Goal: Check status: Check status

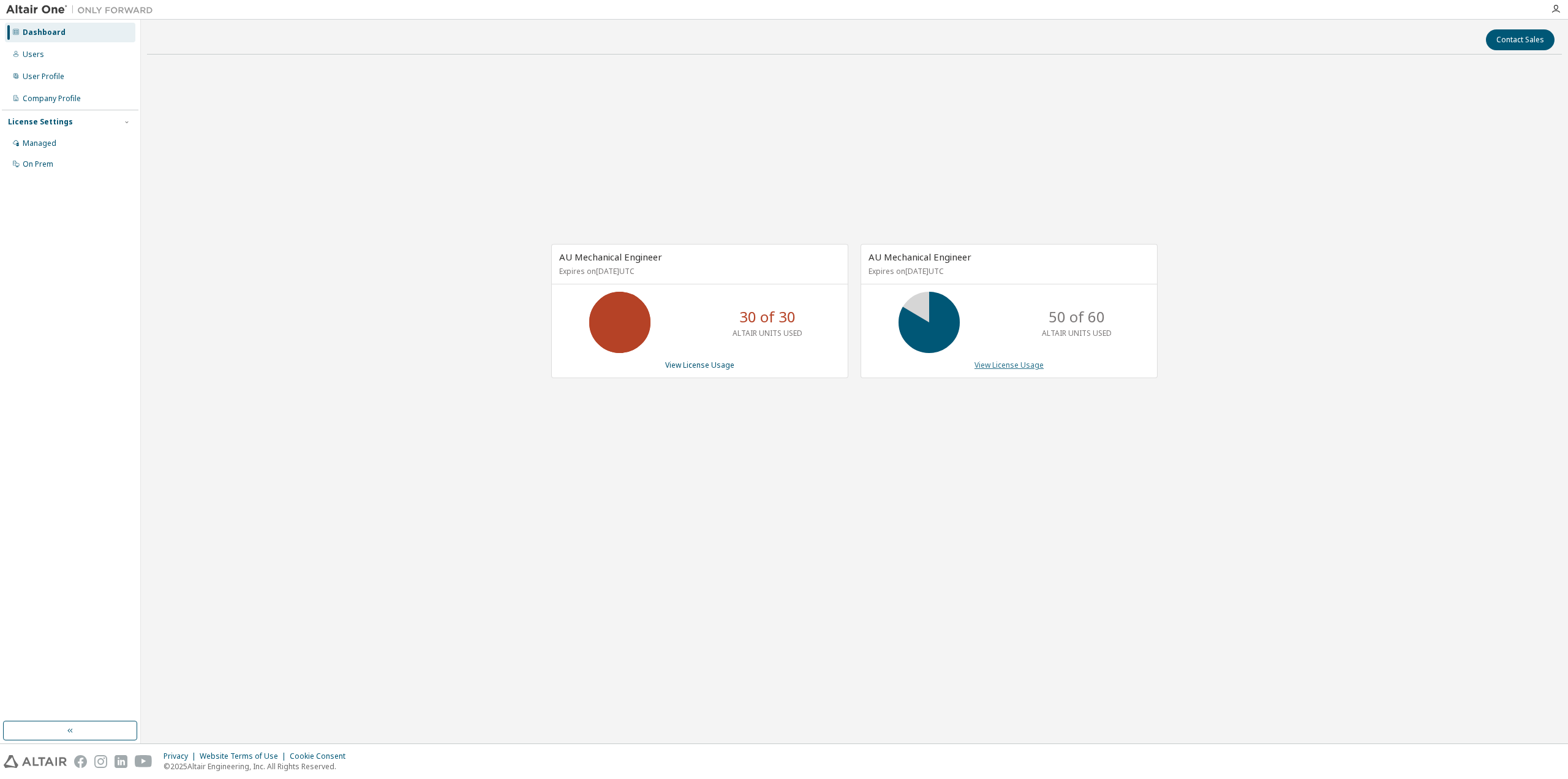
click at [1022, 364] on link "View License Usage" at bounding box center [1009, 365] width 69 height 11
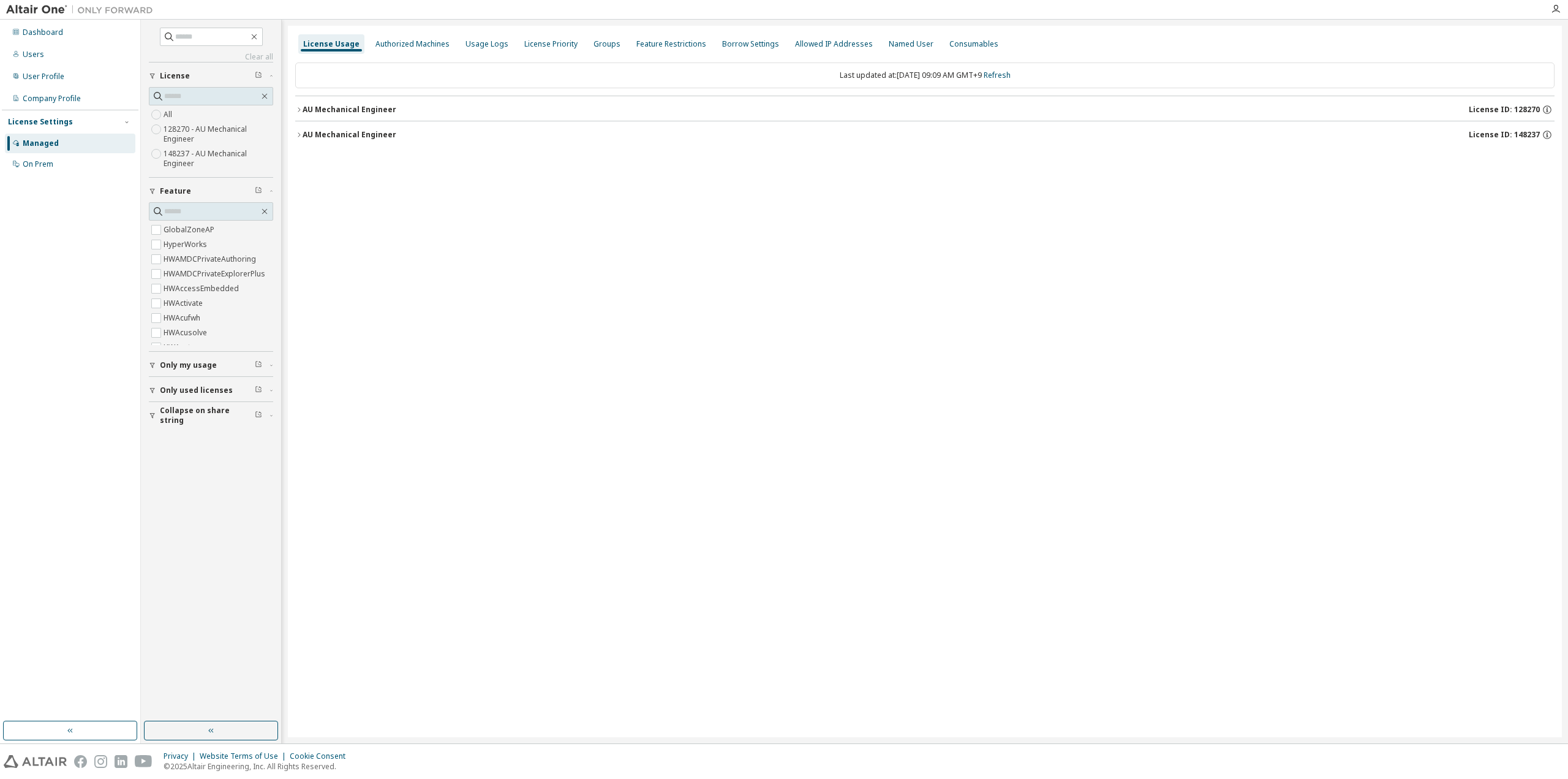
click at [193, 416] on span "Collapse on share string" at bounding box center [207, 416] width 95 height 20
click at [178, 388] on span "Only used licenses" at bounding box center [196, 390] width 73 height 10
click at [175, 366] on span "Only my usage" at bounding box center [188, 365] width 57 height 10
click at [158, 397] on button "Only used licenses" at bounding box center [210, 390] width 124 height 27
click at [179, 370] on button "Only my usage" at bounding box center [210, 365] width 124 height 27
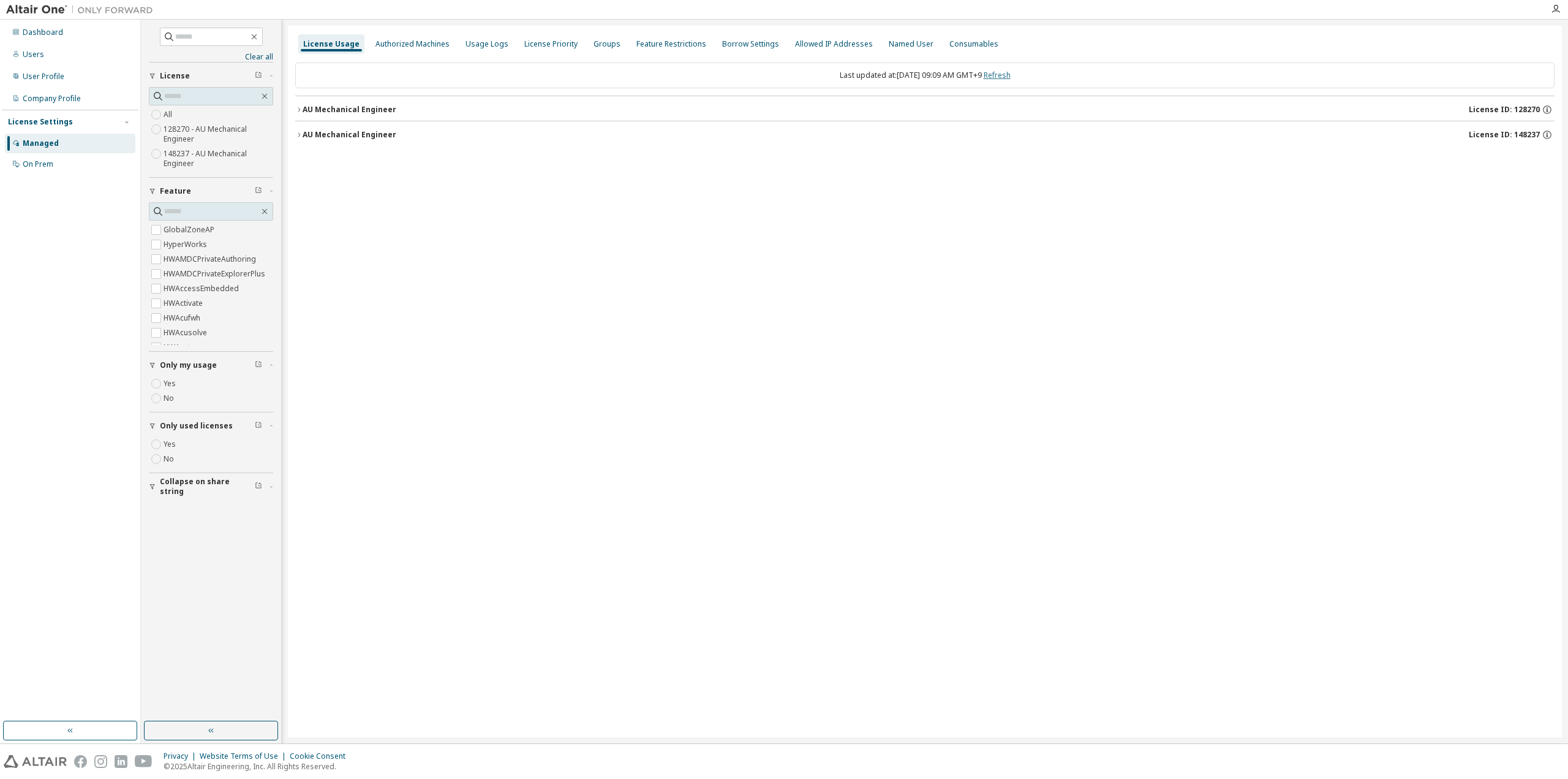
click at [1010, 77] on link "Refresh" at bounding box center [997, 75] width 27 height 11
click at [237, 735] on button "button" at bounding box center [211, 731] width 134 height 20
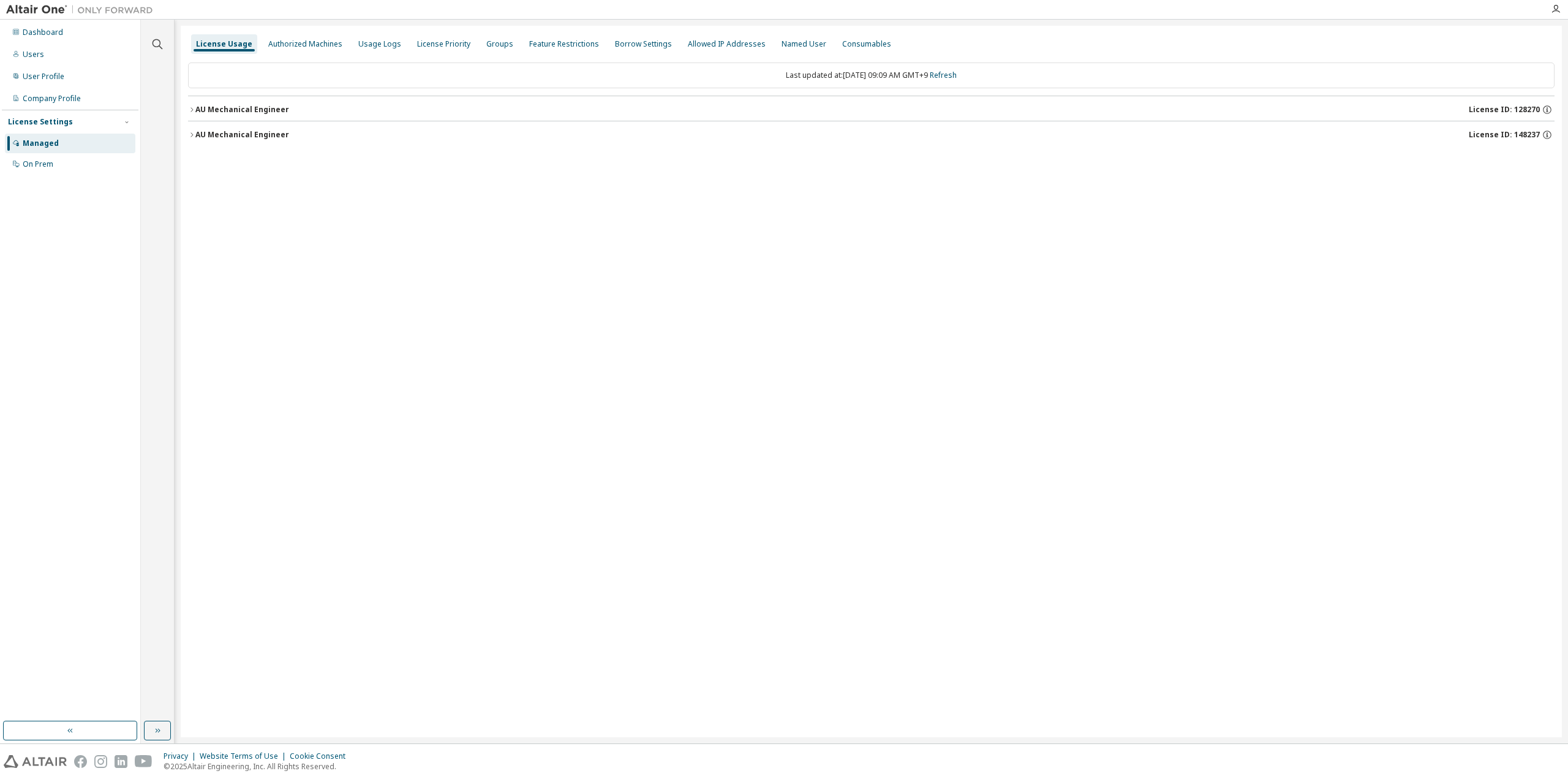
click at [234, 129] on div "AU Mechanical Engineer License ID: 148237" at bounding box center [875, 135] width 1359 height 11
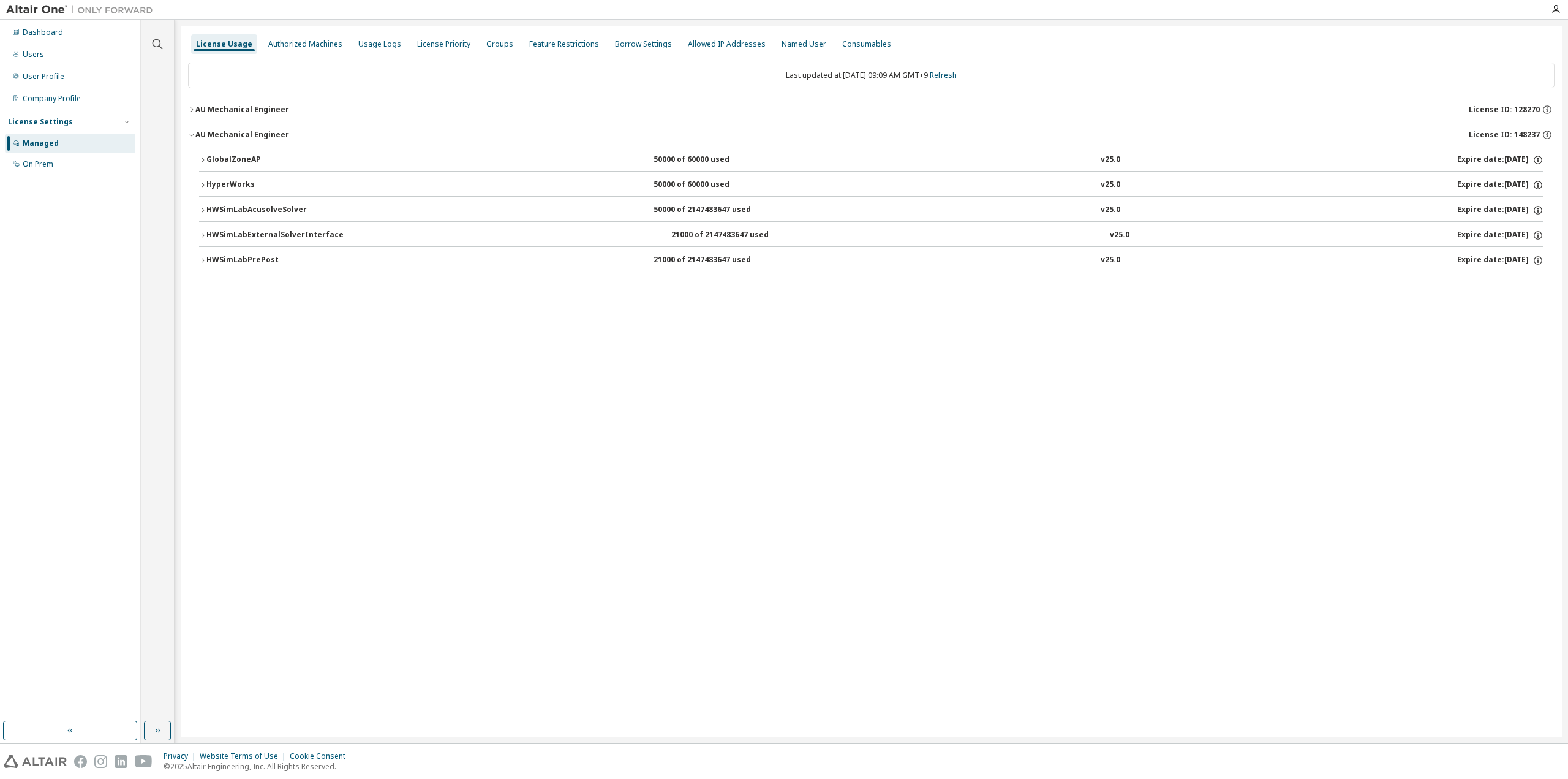
click at [234, 107] on div "AU Mechanical Engineer" at bounding box center [242, 109] width 94 height 10
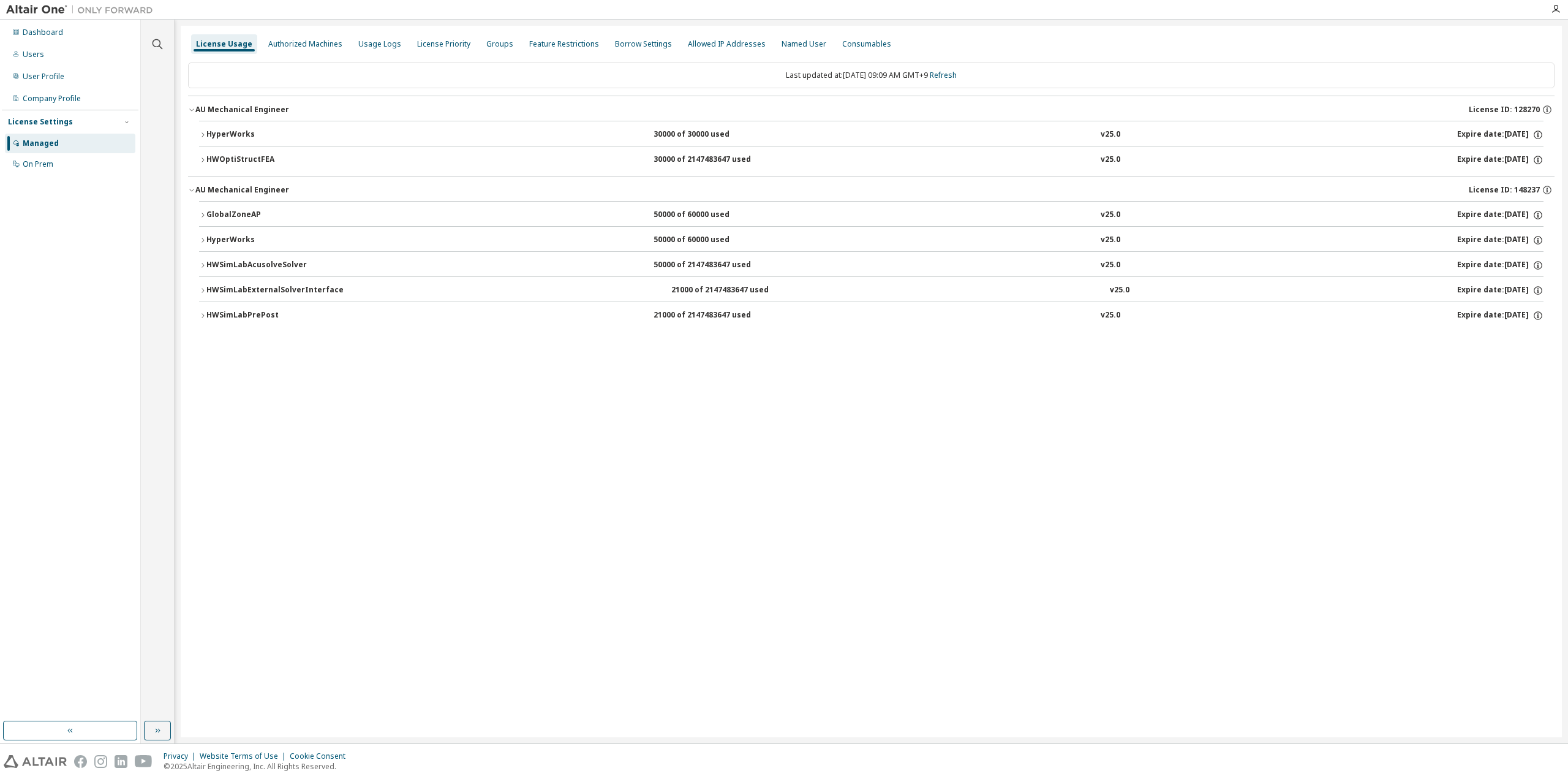
click at [235, 210] on div "GlobalZoneAP" at bounding box center [261, 215] width 110 height 11
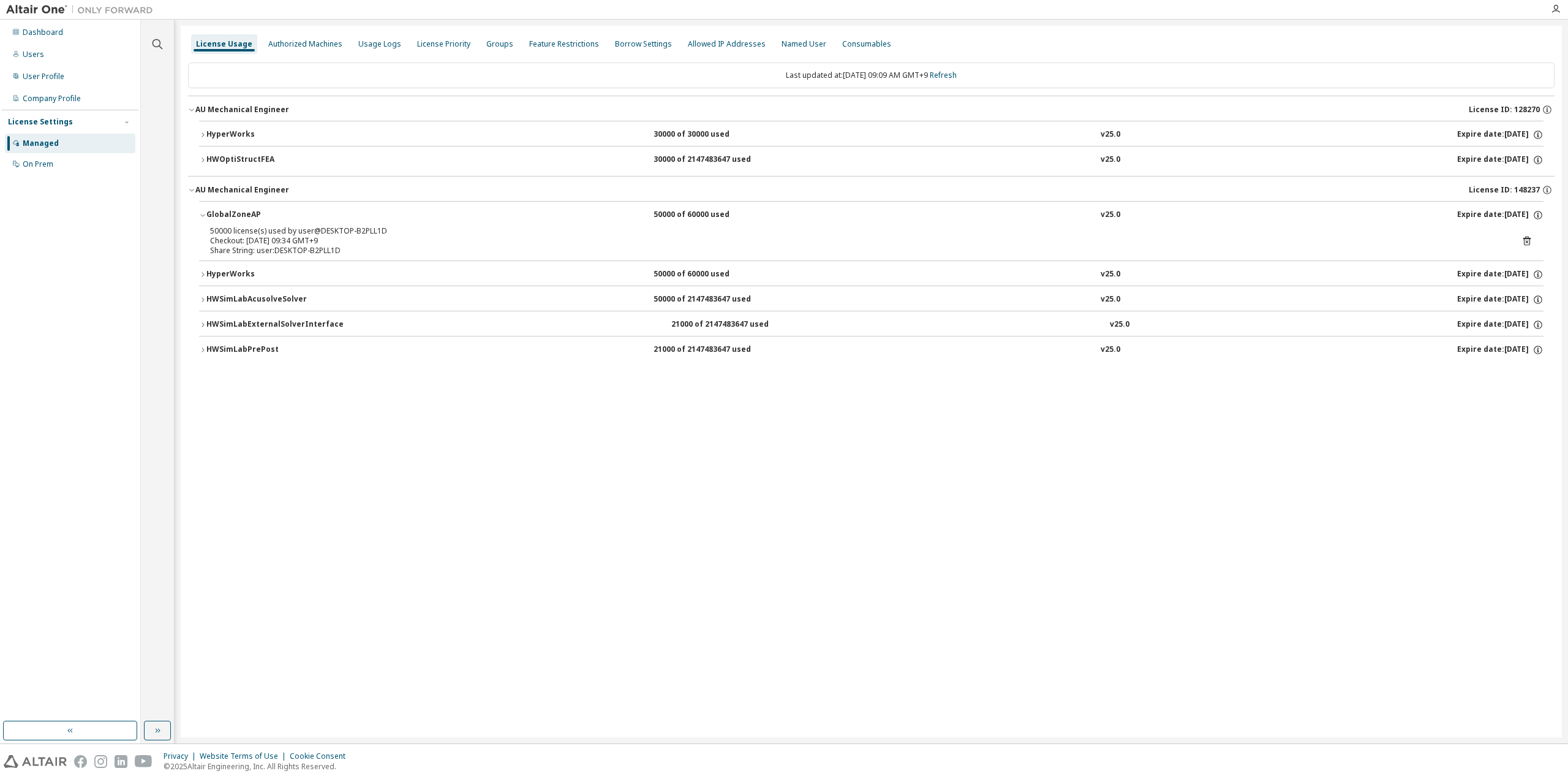
click at [252, 130] on div "HyperWorks" at bounding box center [261, 135] width 110 height 11
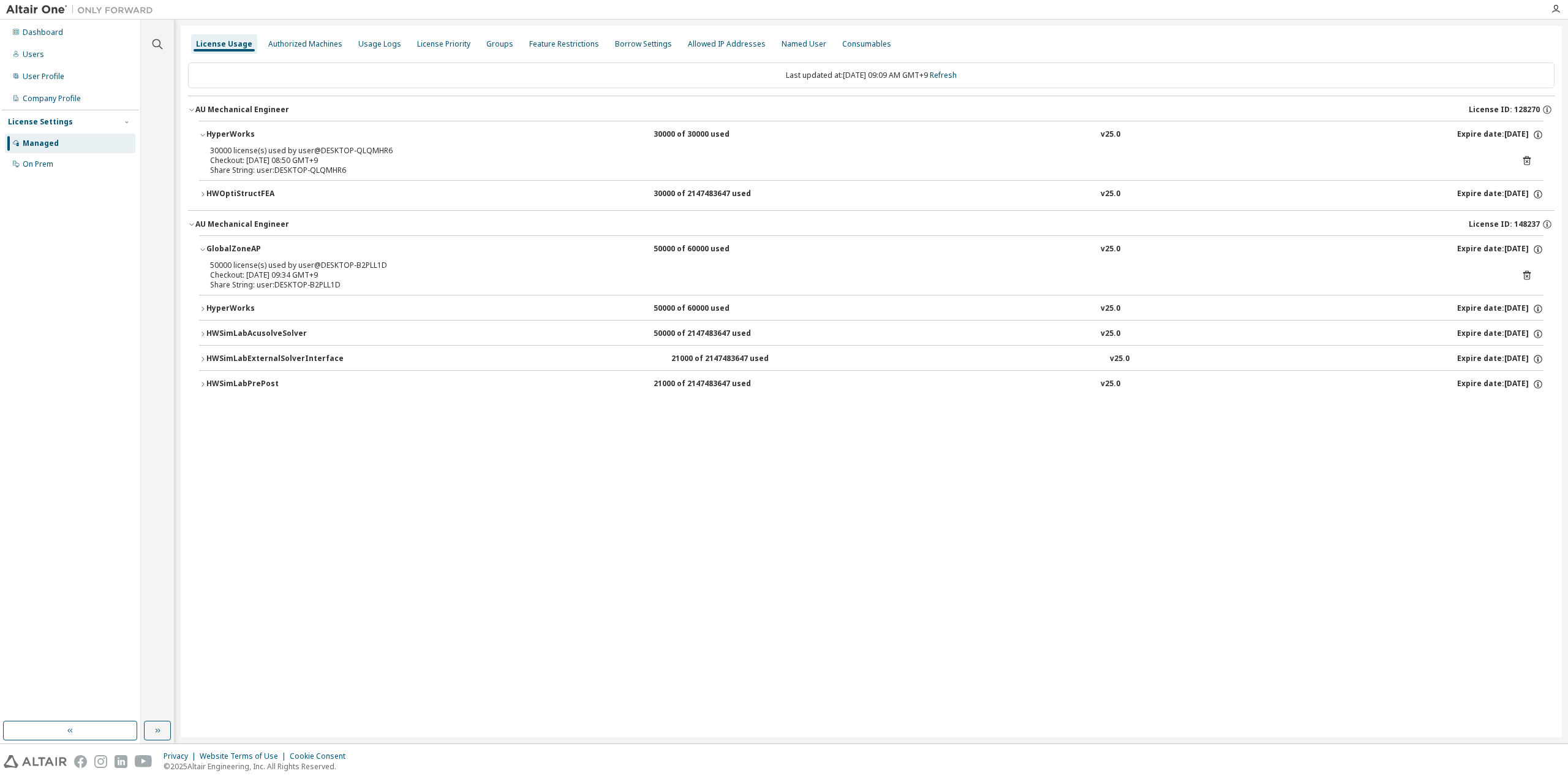
click at [245, 197] on div "HWOptiStructFEA" at bounding box center [261, 195] width 110 height 11
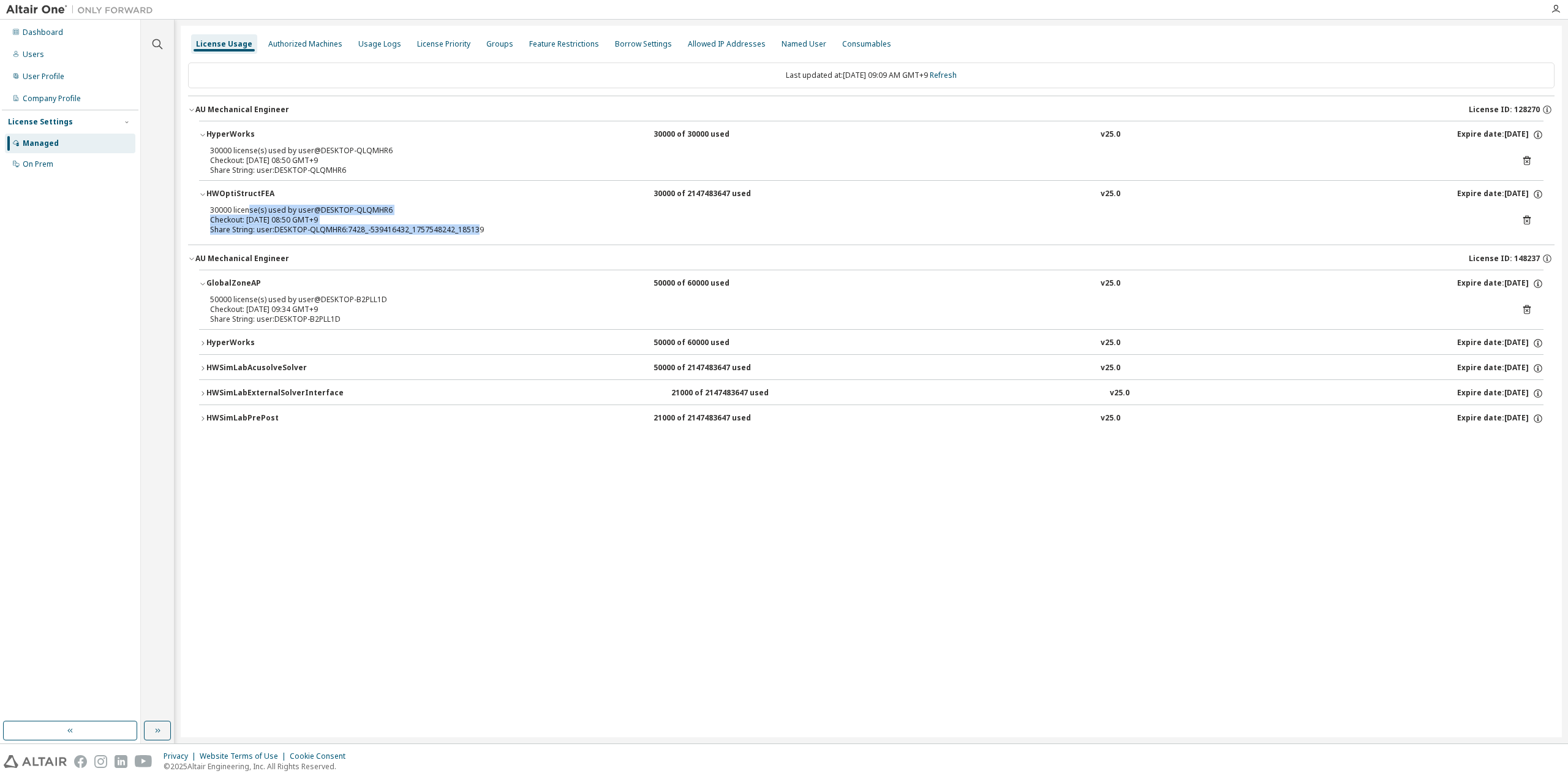
drag, startPoint x: 247, startPoint y: 205, endPoint x: 474, endPoint y: 240, distance: 229.7
click at [474, 240] on div "HyperWorks 30000 of 30000 used v25.0 Expire date: 2025-11-18 30000 license(s) u…" at bounding box center [871, 183] width 1366 height 124
drag, startPoint x: 215, startPoint y: 299, endPoint x: 341, endPoint y: 323, distance: 128.3
click at [341, 323] on div "50000 license(s) used by user@DESKTOP-B2PLL1D Checkout: 2025-09-10 09:34 GMT+9 …" at bounding box center [871, 312] width 1344 height 34
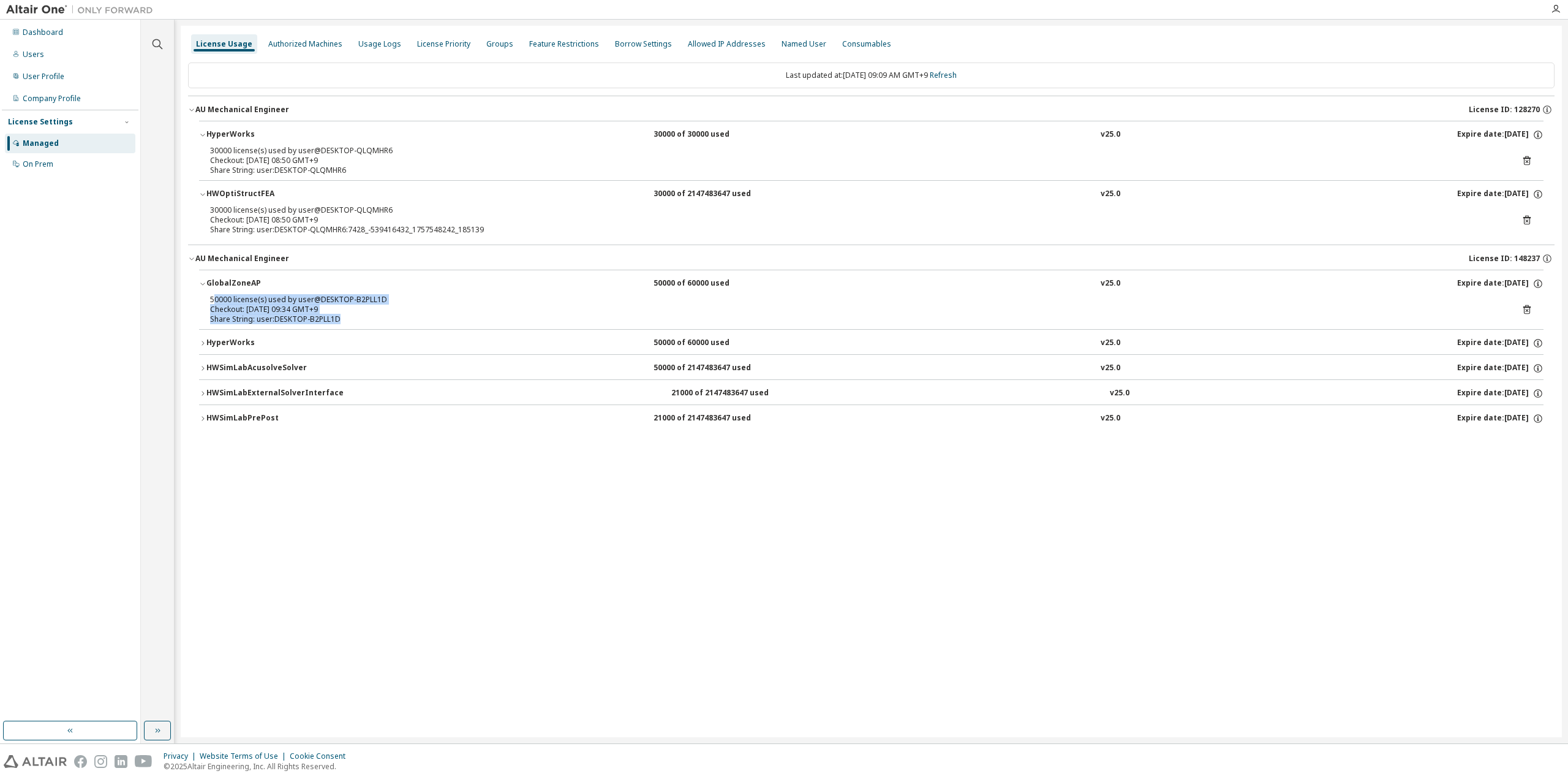
click at [360, 397] on button "HWSimLabExternalSolverInterface 21000 of 2147483647 used v25.0 Expire date: 202…" at bounding box center [871, 393] width 1344 height 27
click at [242, 392] on div "HWSimLabExternalSolverInterface" at bounding box center [275, 394] width 137 height 11
click at [242, 358] on button "HWSimLabAcusolveSolver 50000 of 2147483647 used v25.0 Expire date: 2025-11-18" at bounding box center [871, 368] width 1344 height 27
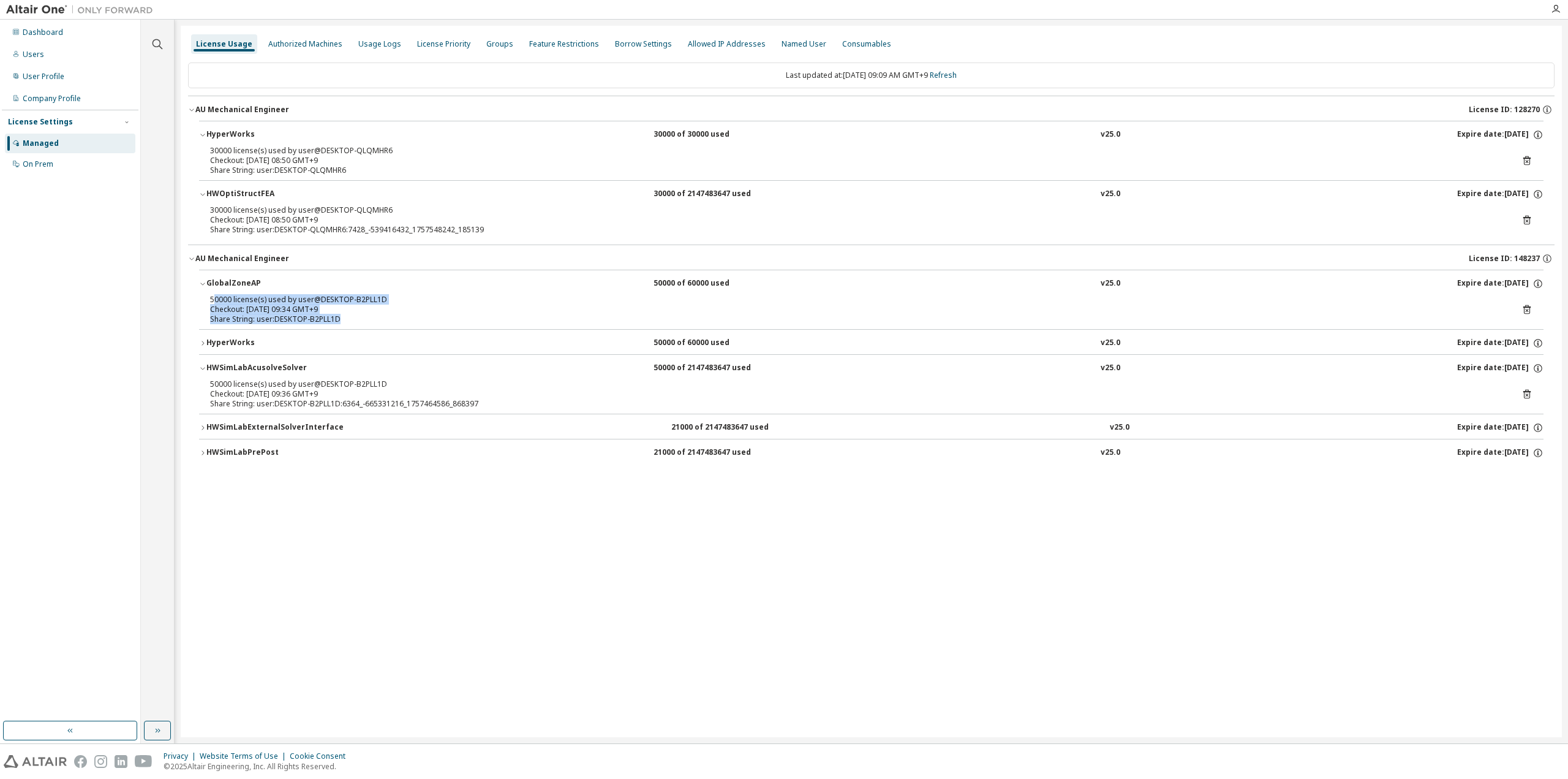
click at [242, 358] on button "HWSimLabAcusolveSolver 50000 of 2147483647 used v25.0 Expire date: 2025-11-18" at bounding box center [871, 368] width 1344 height 27
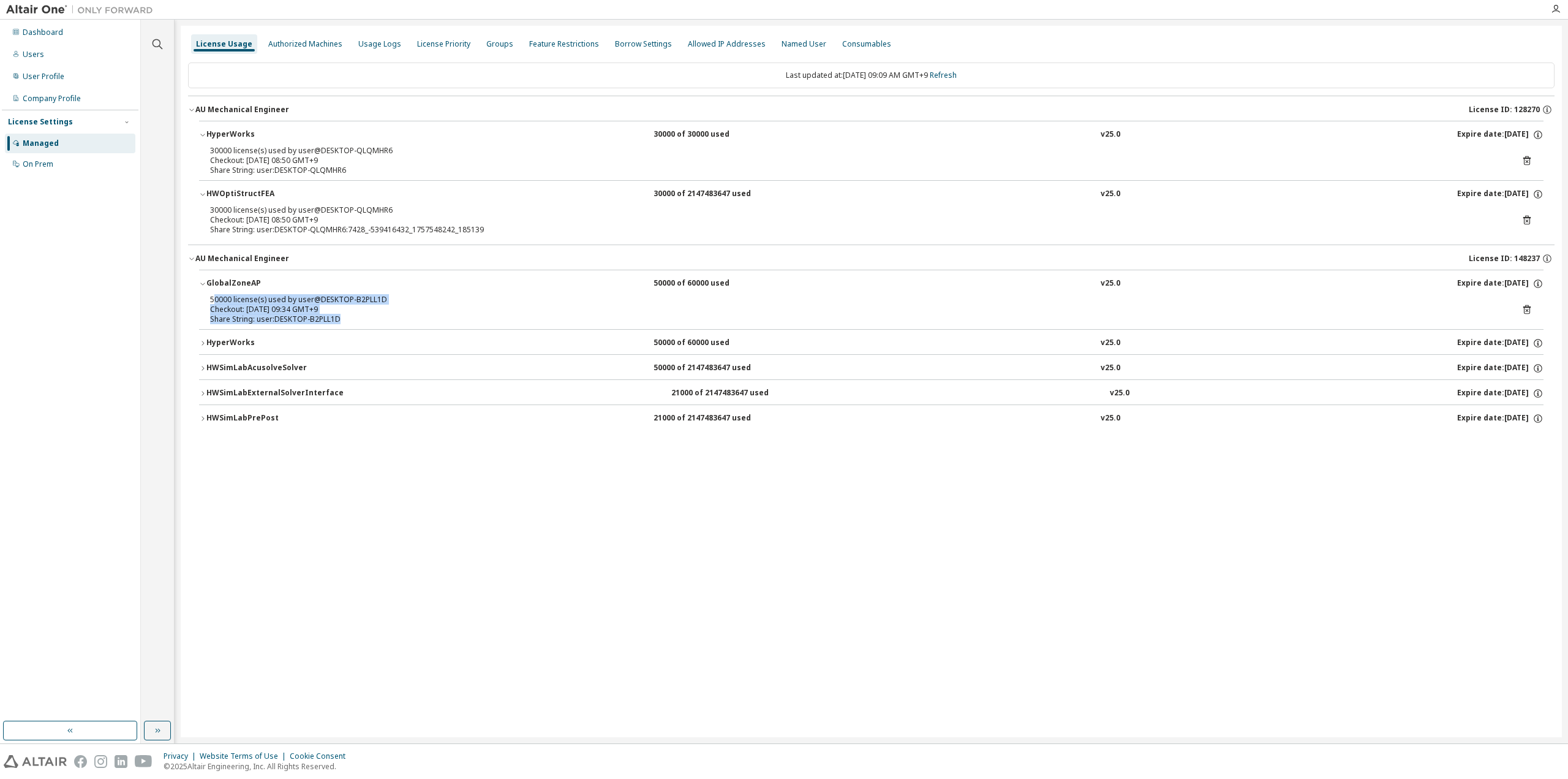
click at [223, 326] on div "50000 license(s) used by user@DESKTOP-B2PLL1D Checkout: 2025-09-10 09:34 GMT+9 …" at bounding box center [871, 312] width 1344 height 34
click at [216, 339] on div "HyperWorks" at bounding box center [261, 343] width 110 height 11
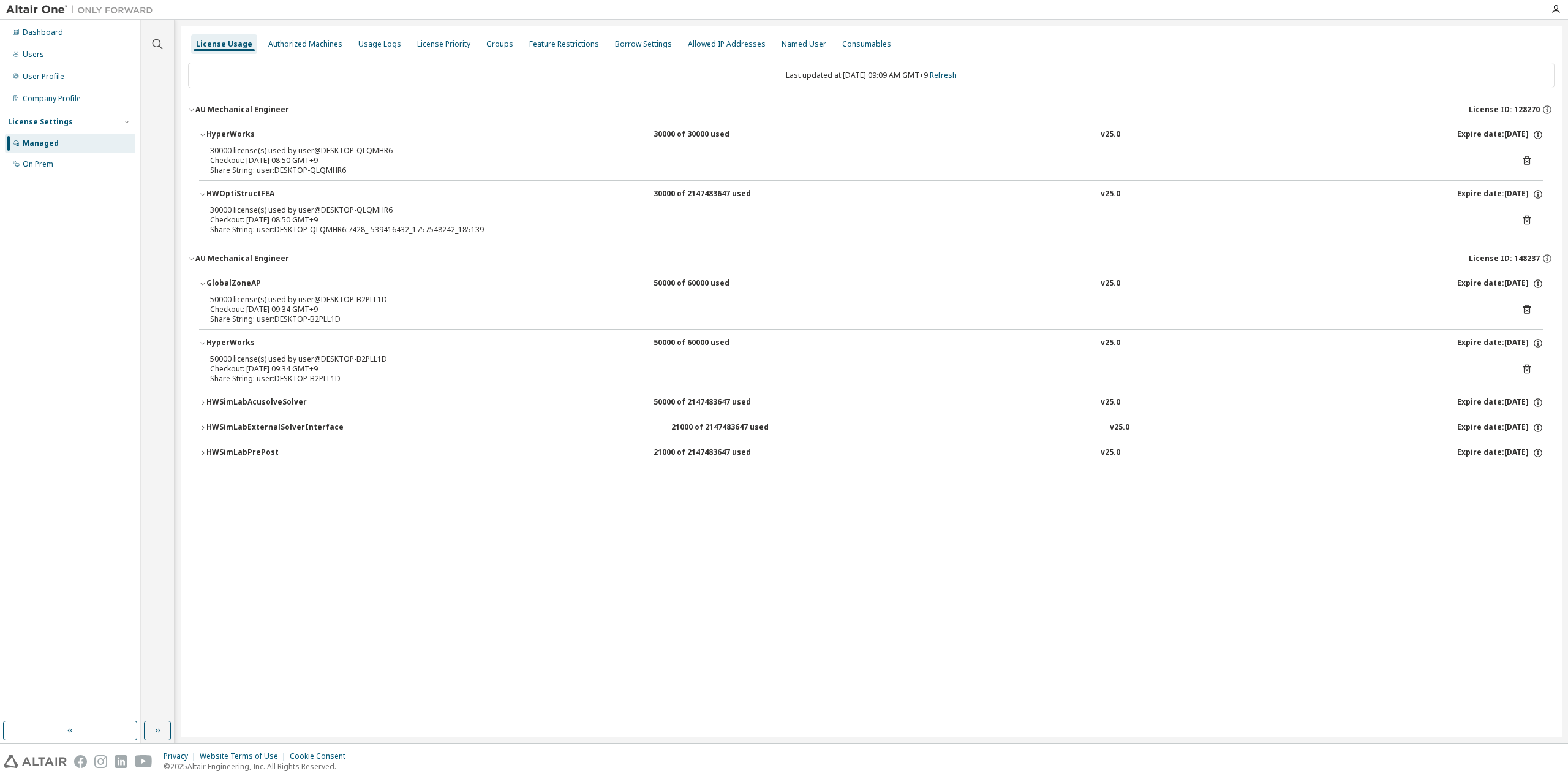
click at [216, 339] on div "HyperWorks" at bounding box center [261, 343] width 110 height 11
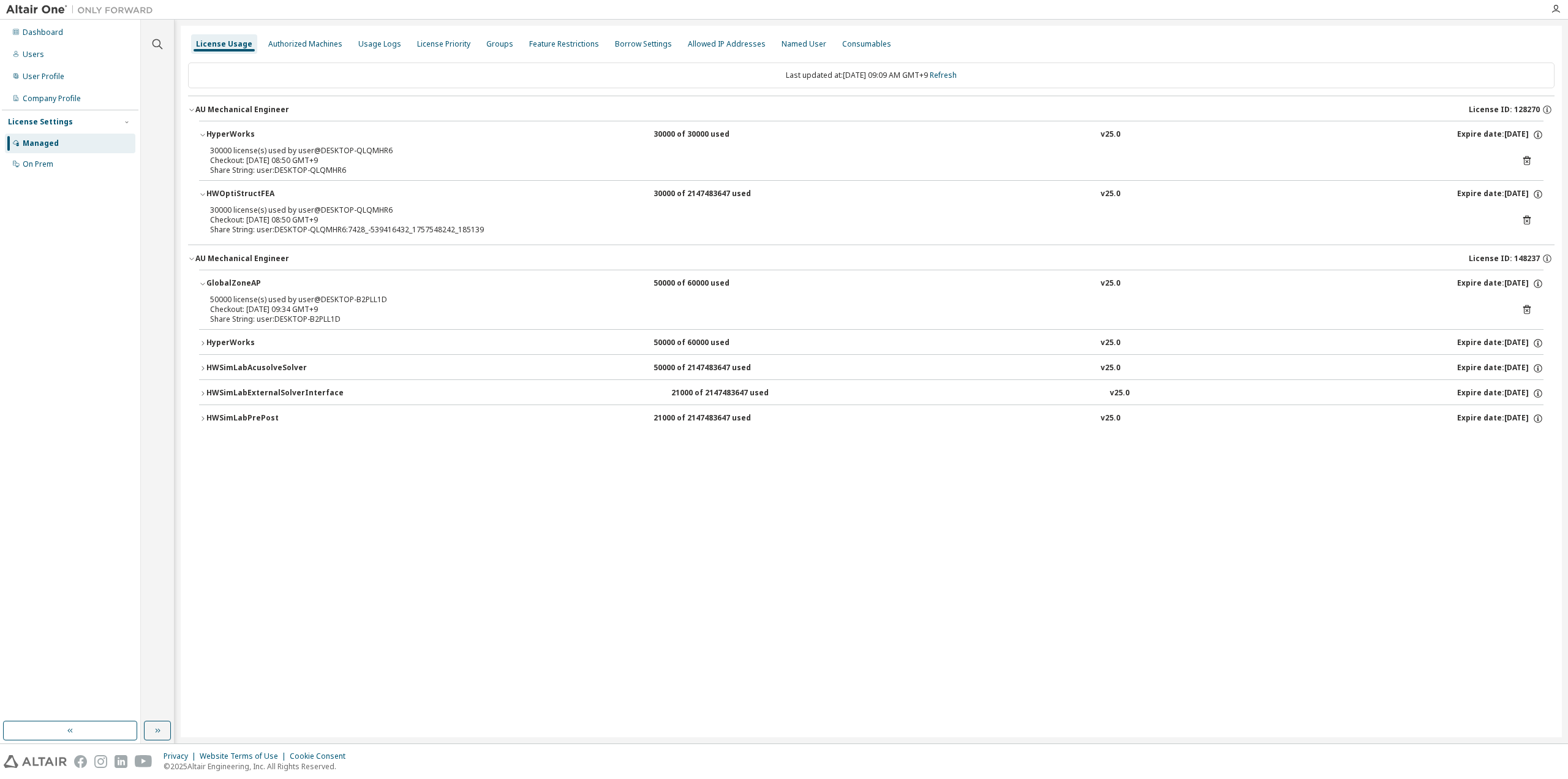
click at [232, 415] on div "HWSimLabPrePost" at bounding box center [261, 419] width 110 height 11
click at [259, 306] on div "Checkout: 2025-09-10 09:34 GMT+9" at bounding box center [857, 309] width 1293 height 10
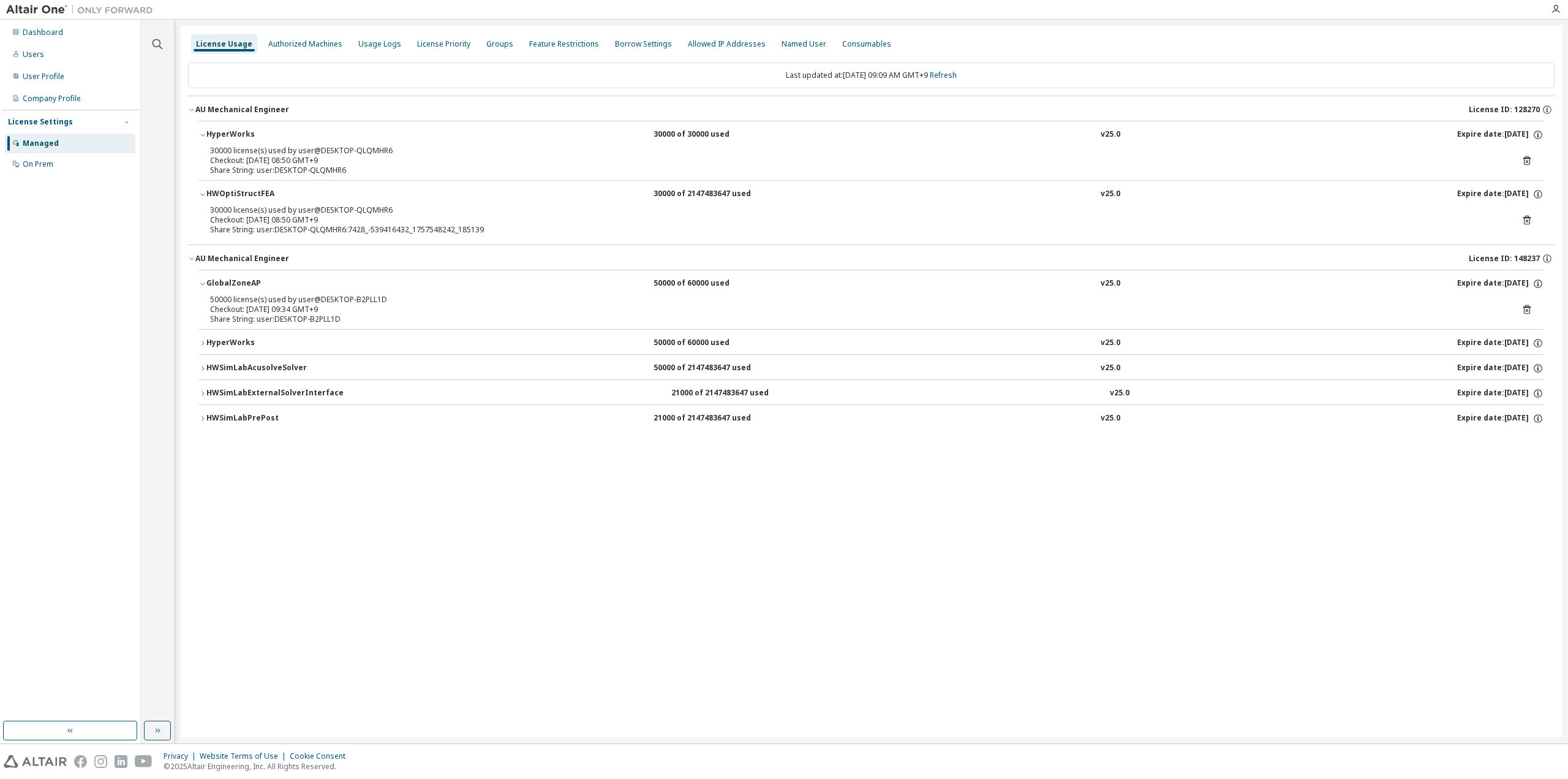
click at [289, 215] on div "Checkout: 2025-09-11 08:50 GMT+9" at bounding box center [857, 220] width 1293 height 10
click at [283, 156] on div "Checkout: 2025-09-11 08:50 GMT+9" at bounding box center [857, 161] width 1293 height 10
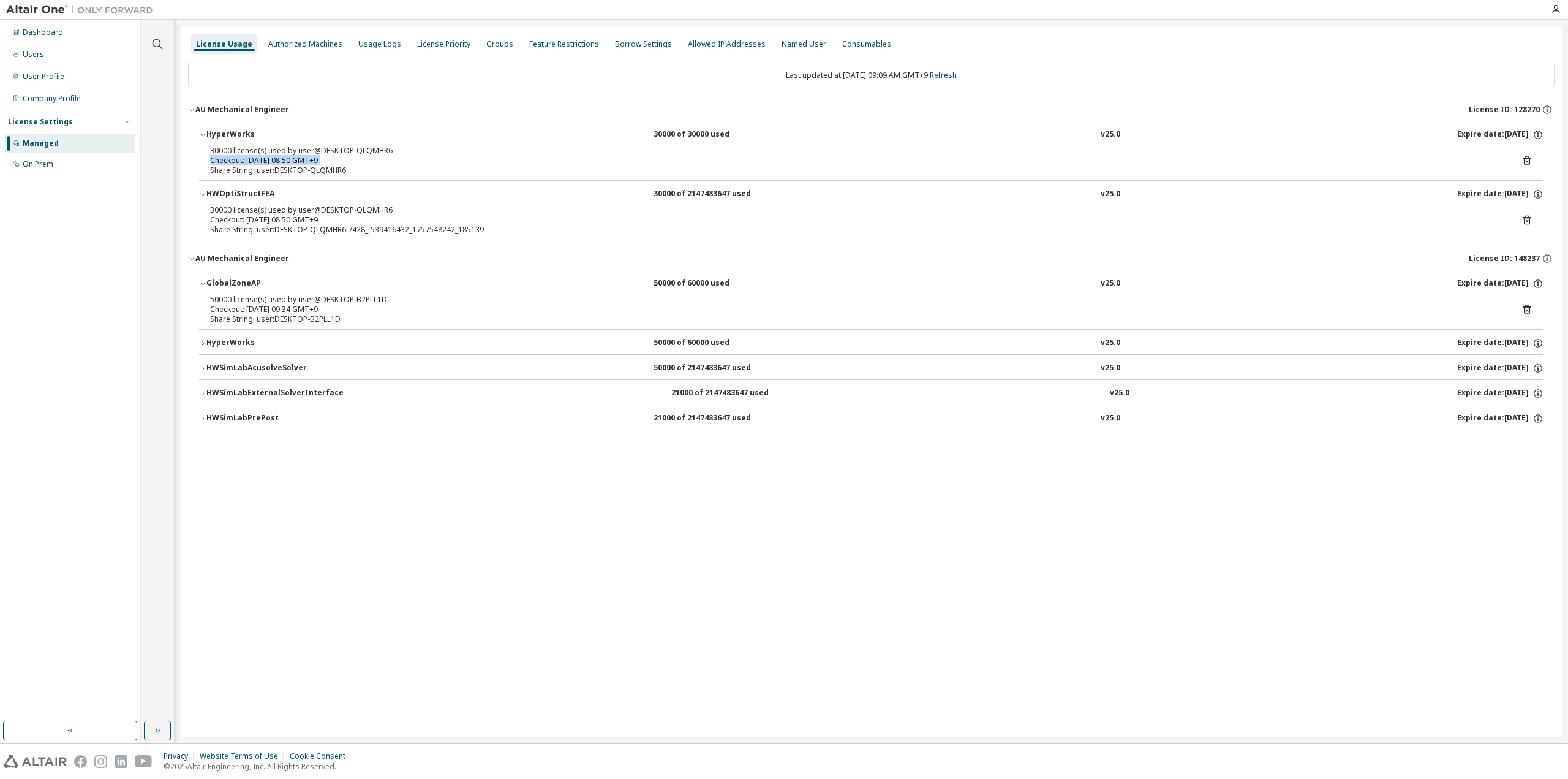
click at [283, 156] on div "Checkout: 2025-09-11 08:50 GMT+9" at bounding box center [857, 161] width 1293 height 10
click at [956, 75] on link "Refresh" at bounding box center [943, 75] width 27 height 11
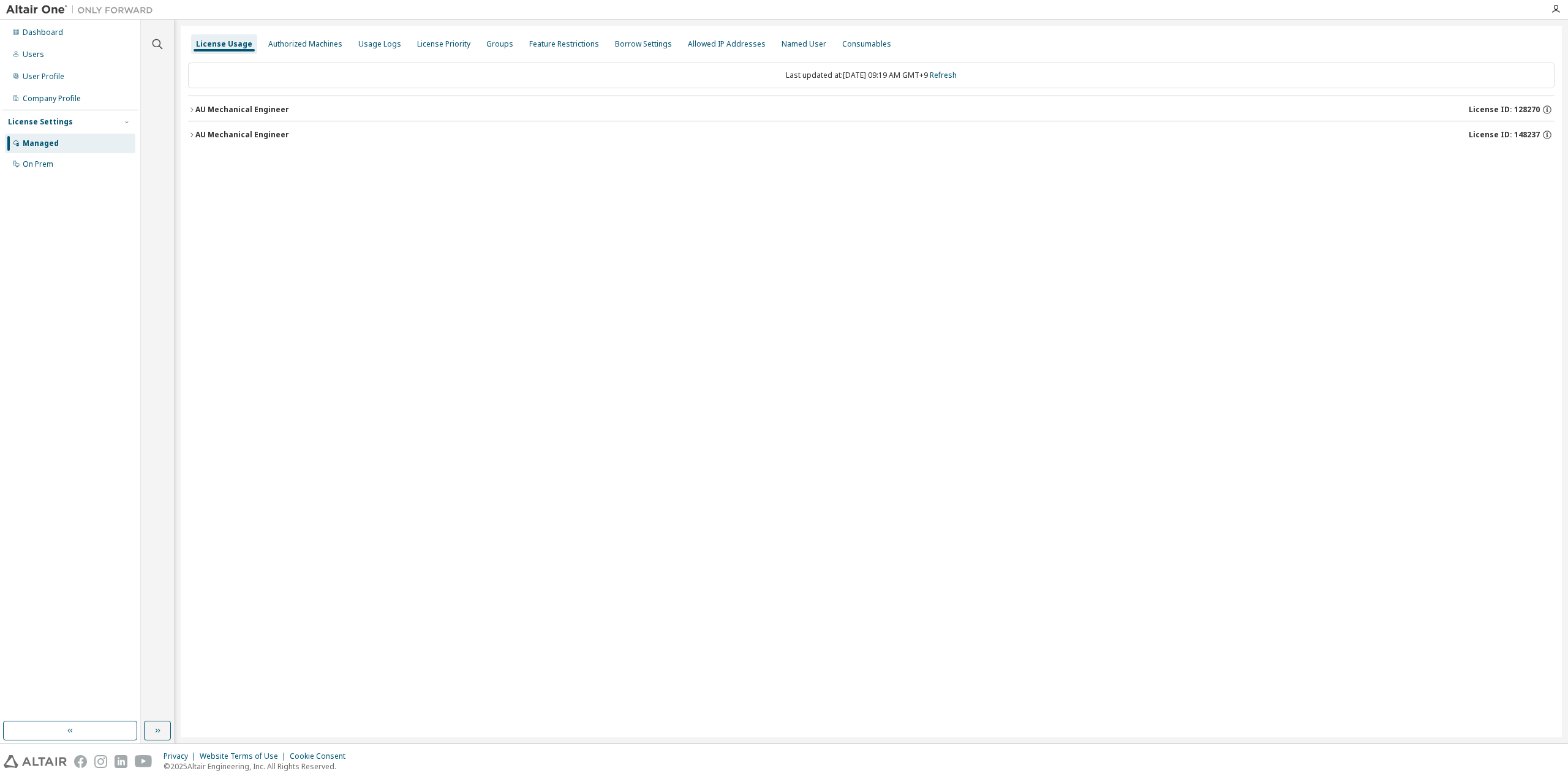
click at [259, 109] on div "AU Mechanical Engineer" at bounding box center [242, 109] width 94 height 10
click at [252, 160] on div "HWOptiStructFEA" at bounding box center [261, 160] width 110 height 11
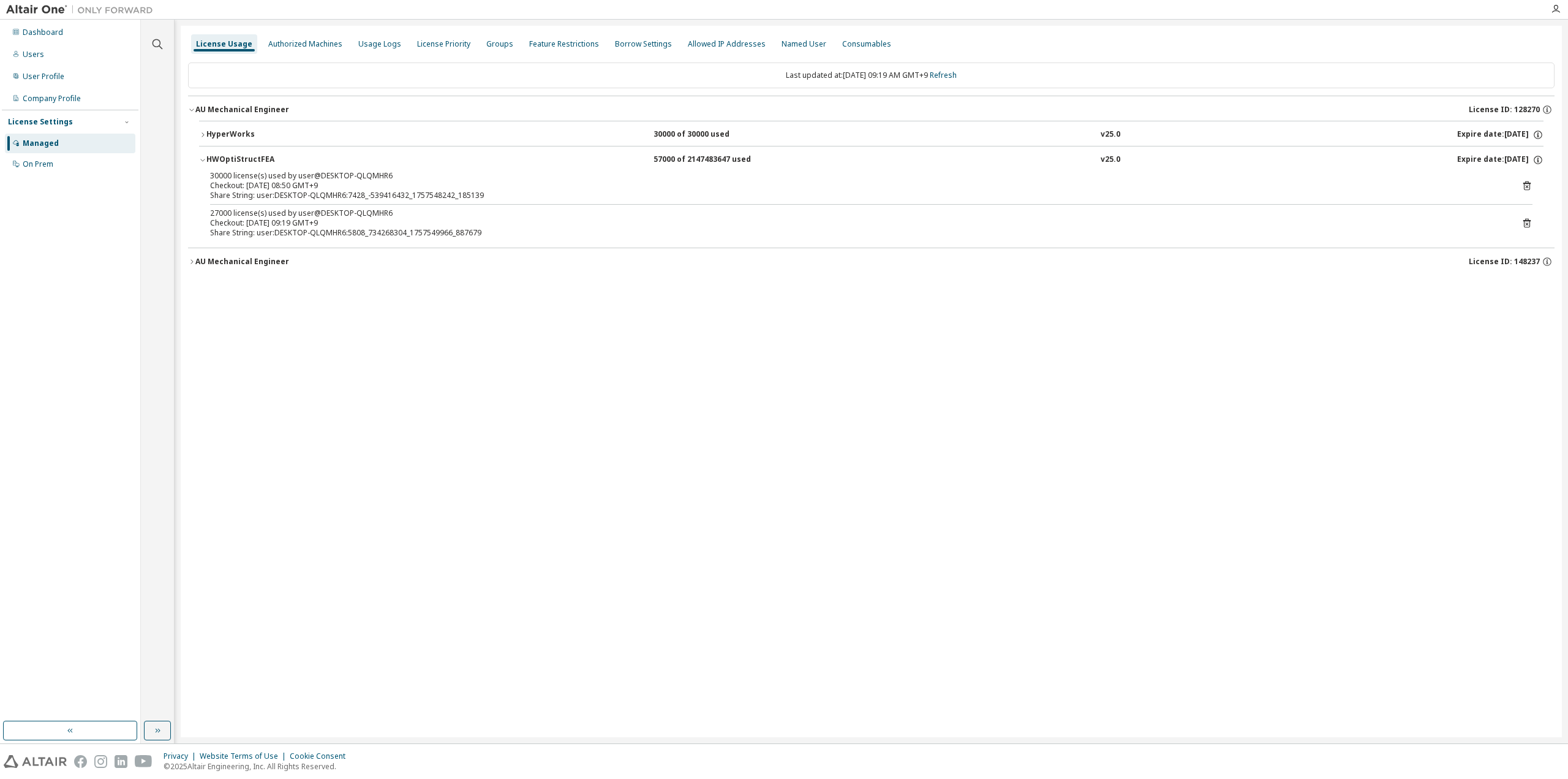
click at [233, 131] on div "HyperWorks" at bounding box center [261, 135] width 110 height 11
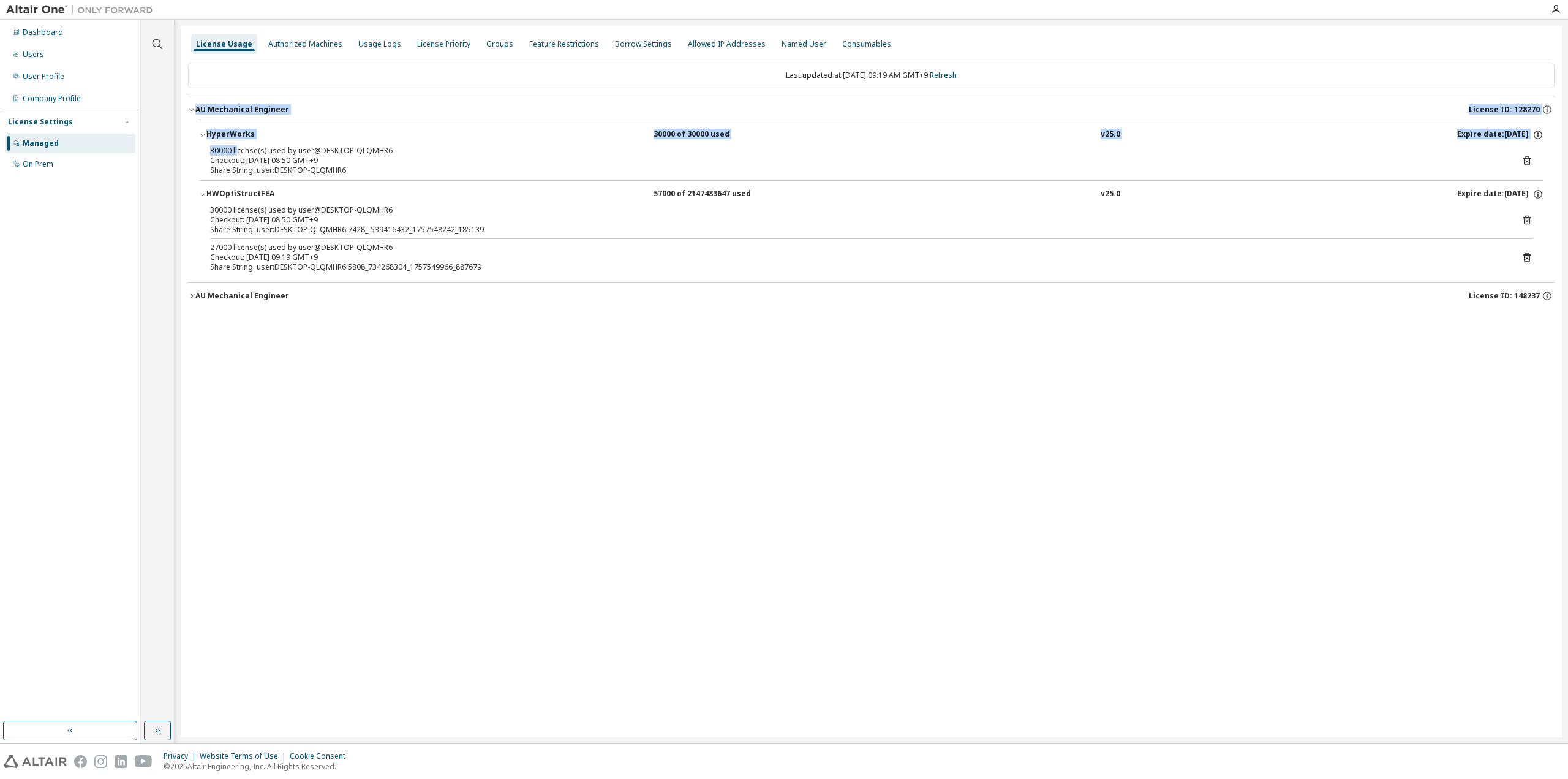
drag, startPoint x: 237, startPoint y: 150, endPoint x: 486, endPoint y: 373, distance: 334.3
click at [462, 365] on div "License Usage Authorized Machines Usage Logs License Priority Groups Feature Re…" at bounding box center [871, 381] width 1381 height 711
click at [614, 483] on div "License Usage Authorized Machines Usage Logs License Priority Groups Feature Re…" at bounding box center [871, 381] width 1381 height 711
click at [957, 71] on link "Refresh" at bounding box center [943, 75] width 27 height 11
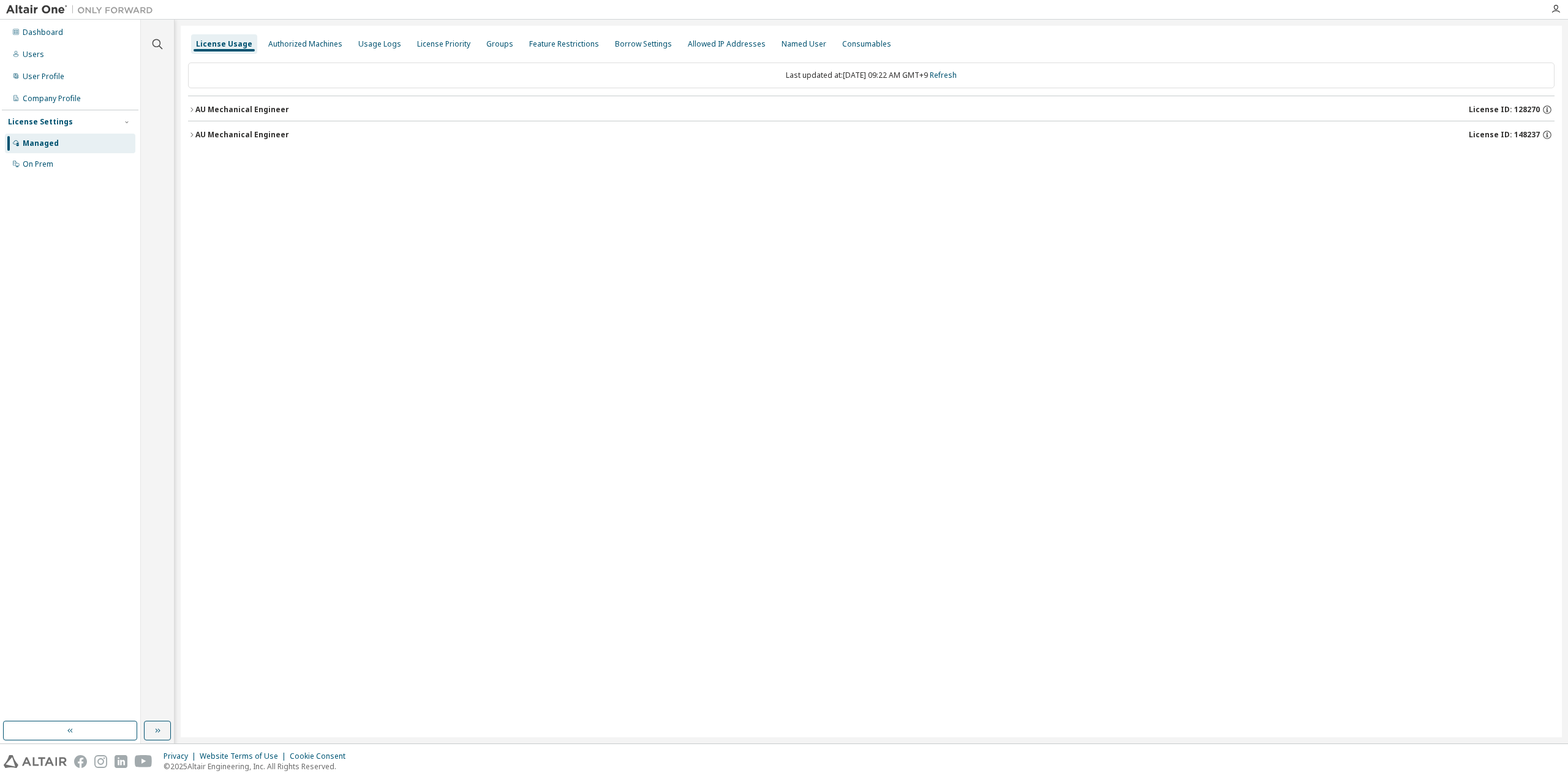
click at [240, 106] on div "AU Mechanical Engineer" at bounding box center [242, 109] width 94 height 10
click at [225, 158] on div "HWOptiStructFEA" at bounding box center [261, 160] width 110 height 11
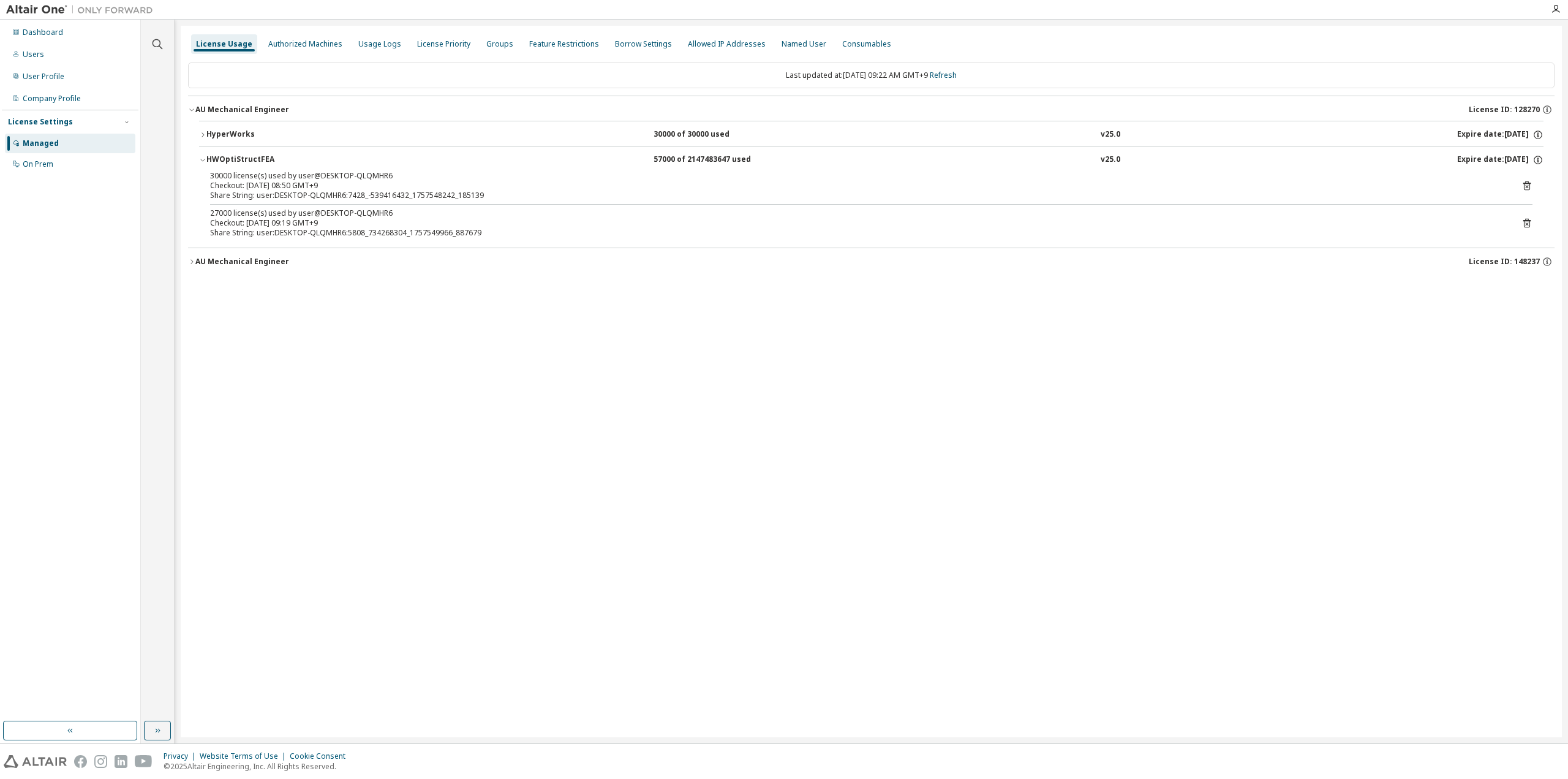
click at [1528, 183] on icon at bounding box center [1527, 186] width 7 height 9
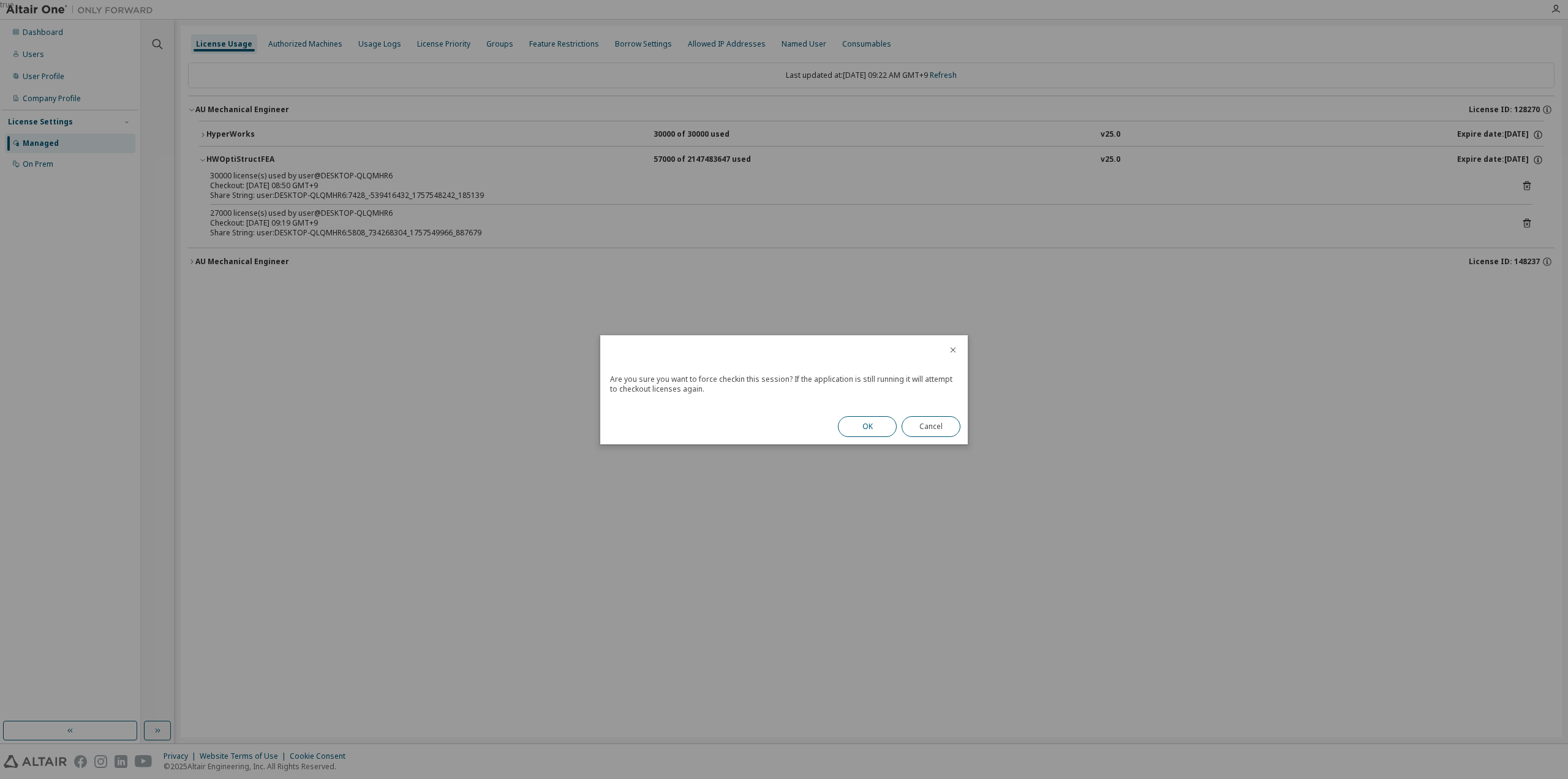
click at [866, 422] on button "OK" at bounding box center [867, 426] width 59 height 21
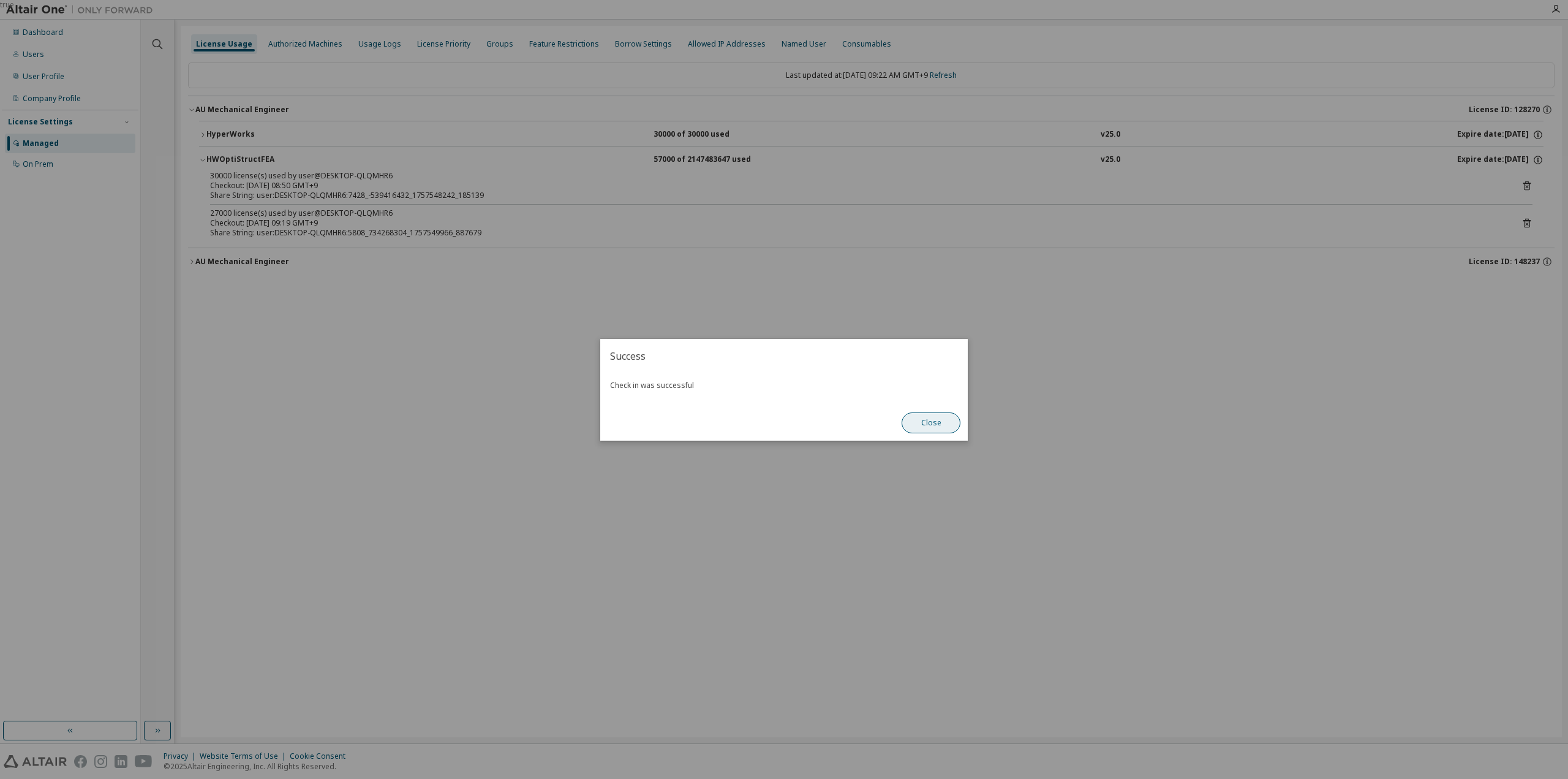
drag, startPoint x: 930, startPoint y: 424, endPoint x: 1415, endPoint y: 260, distance: 512.0
click at [931, 424] on button "Close" at bounding box center [931, 422] width 59 height 21
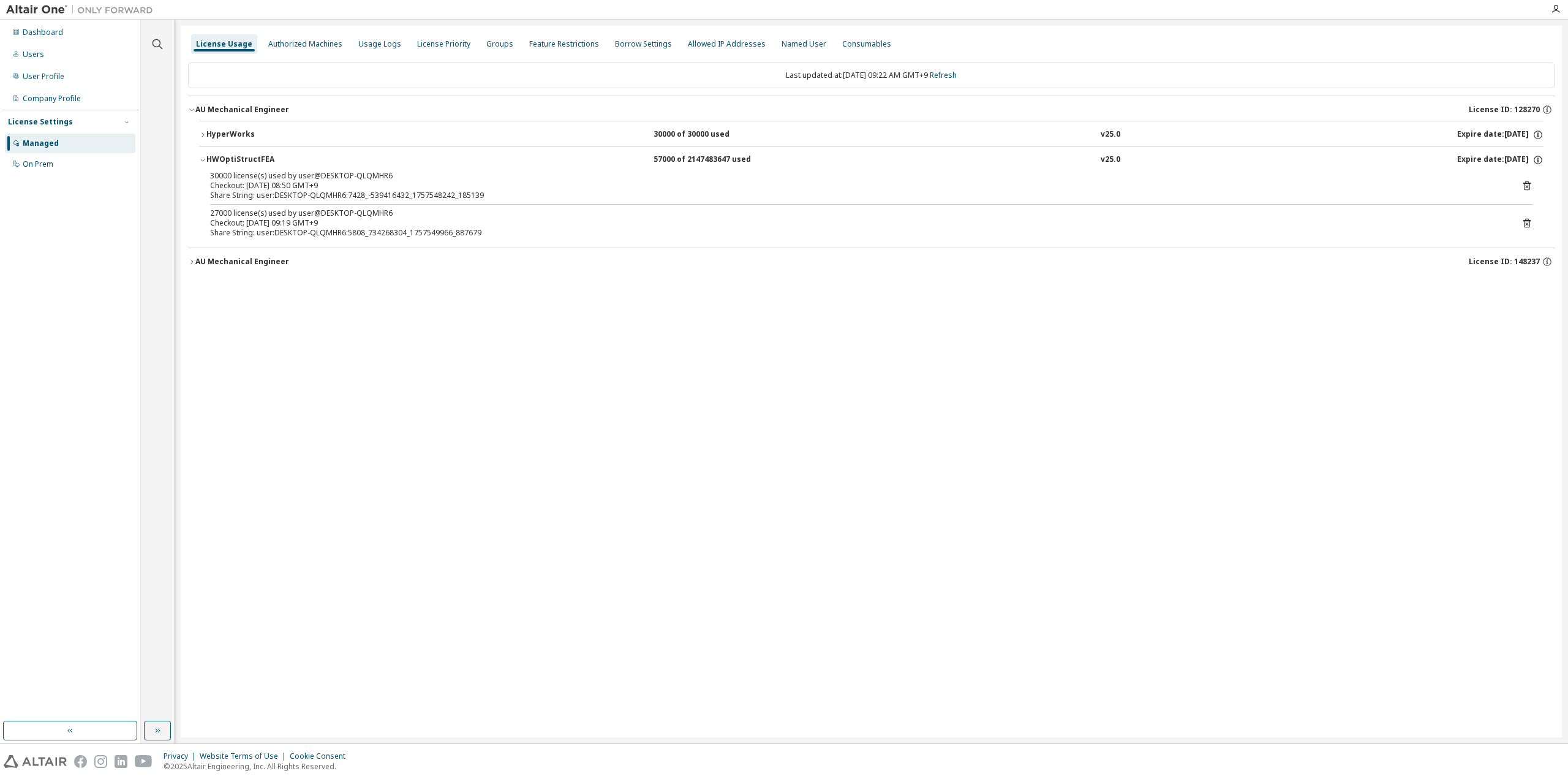
click at [1528, 220] on icon at bounding box center [1527, 223] width 11 height 11
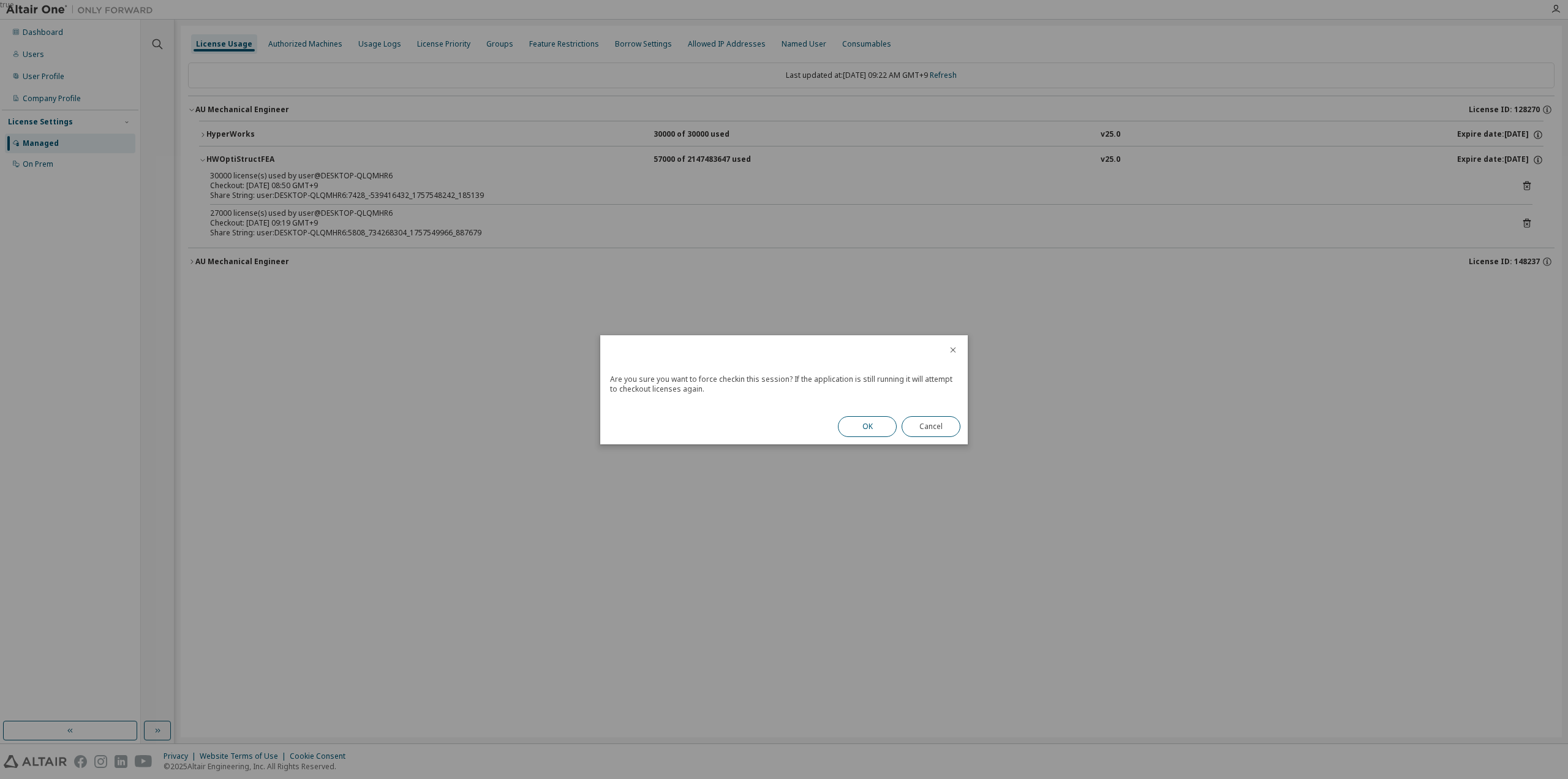
click at [855, 427] on button "OK" at bounding box center [867, 426] width 59 height 21
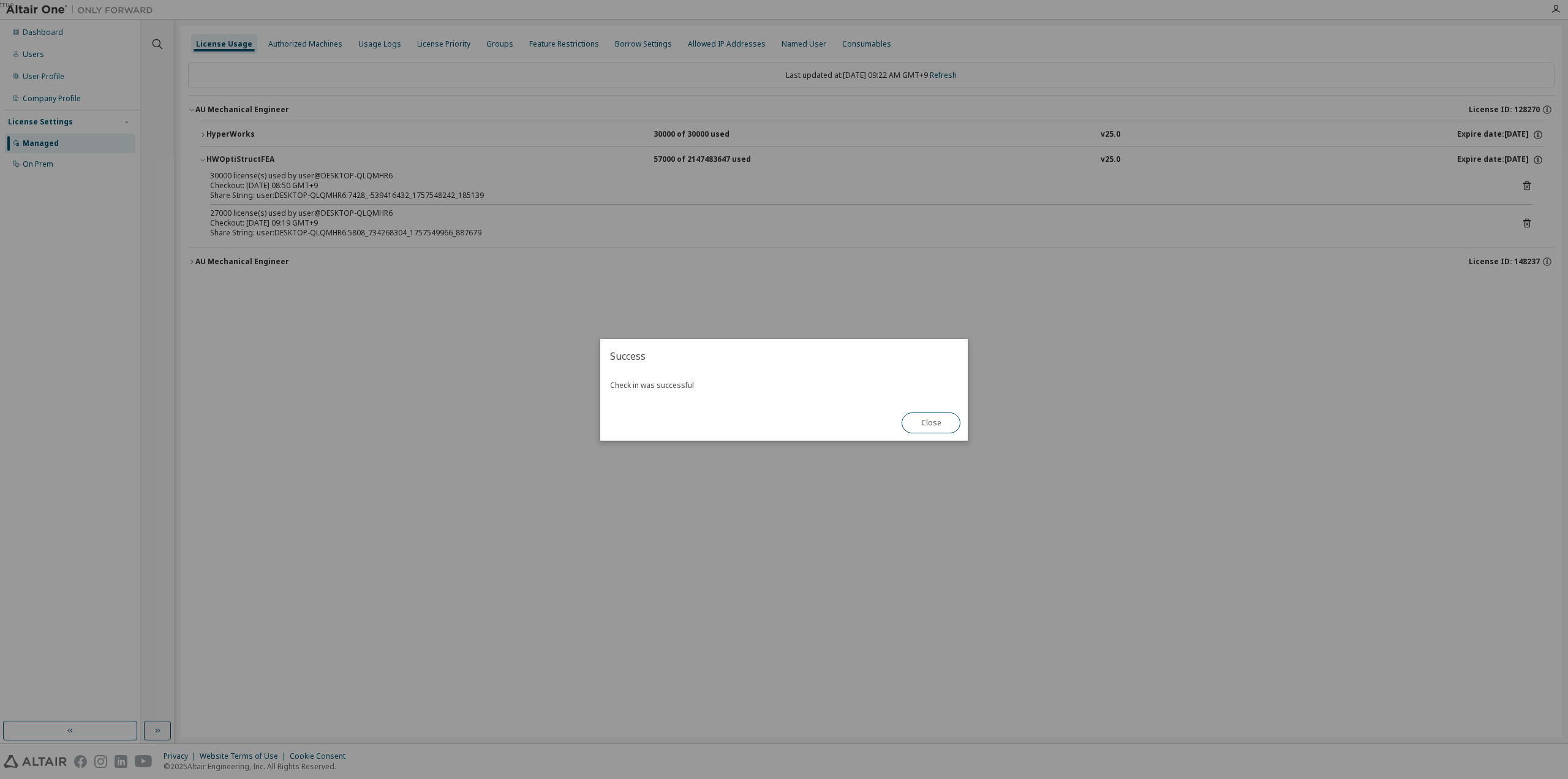
click at [931, 422] on button "Close" at bounding box center [931, 422] width 59 height 21
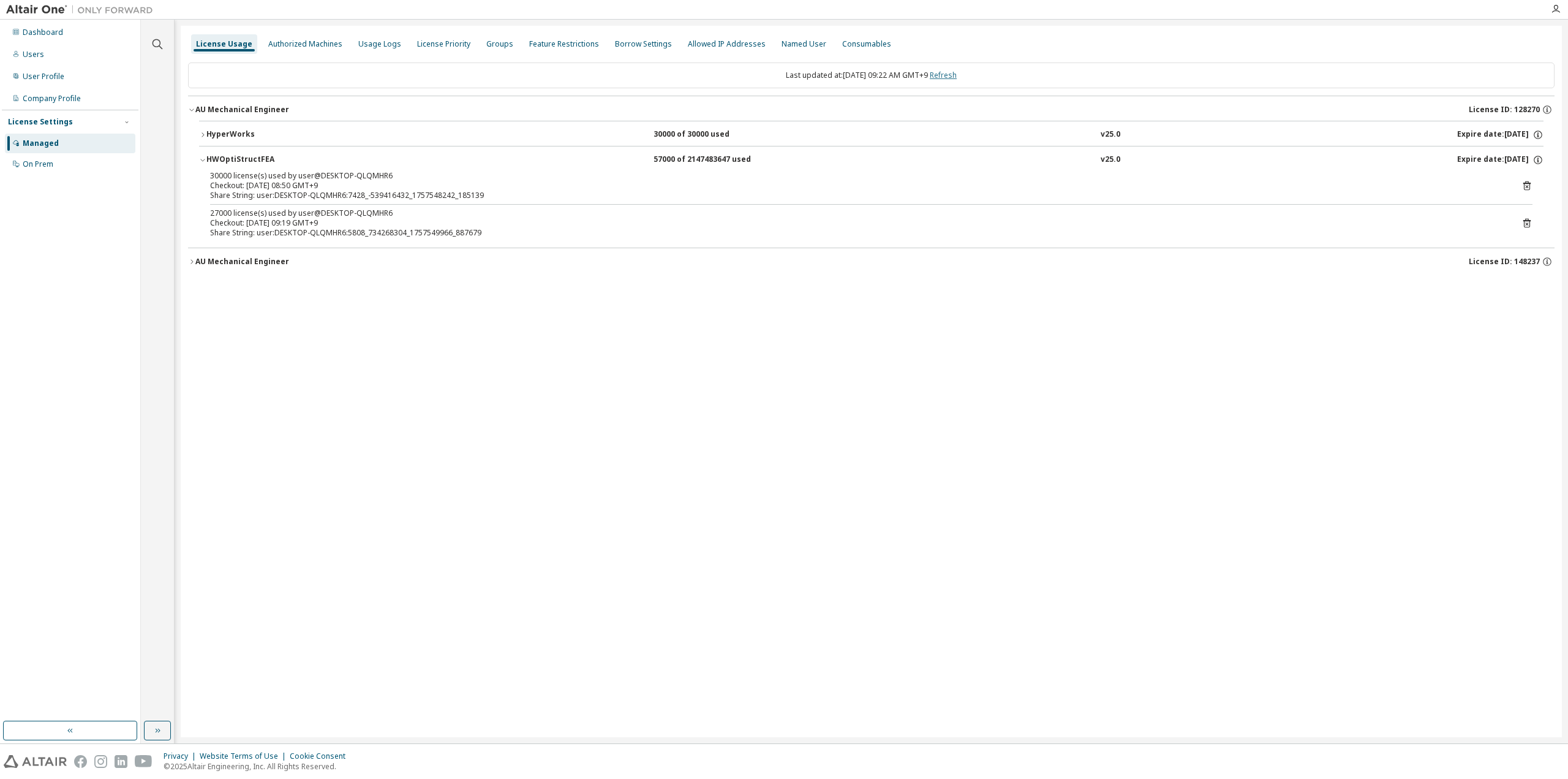
click at [957, 73] on link "Refresh" at bounding box center [943, 75] width 27 height 11
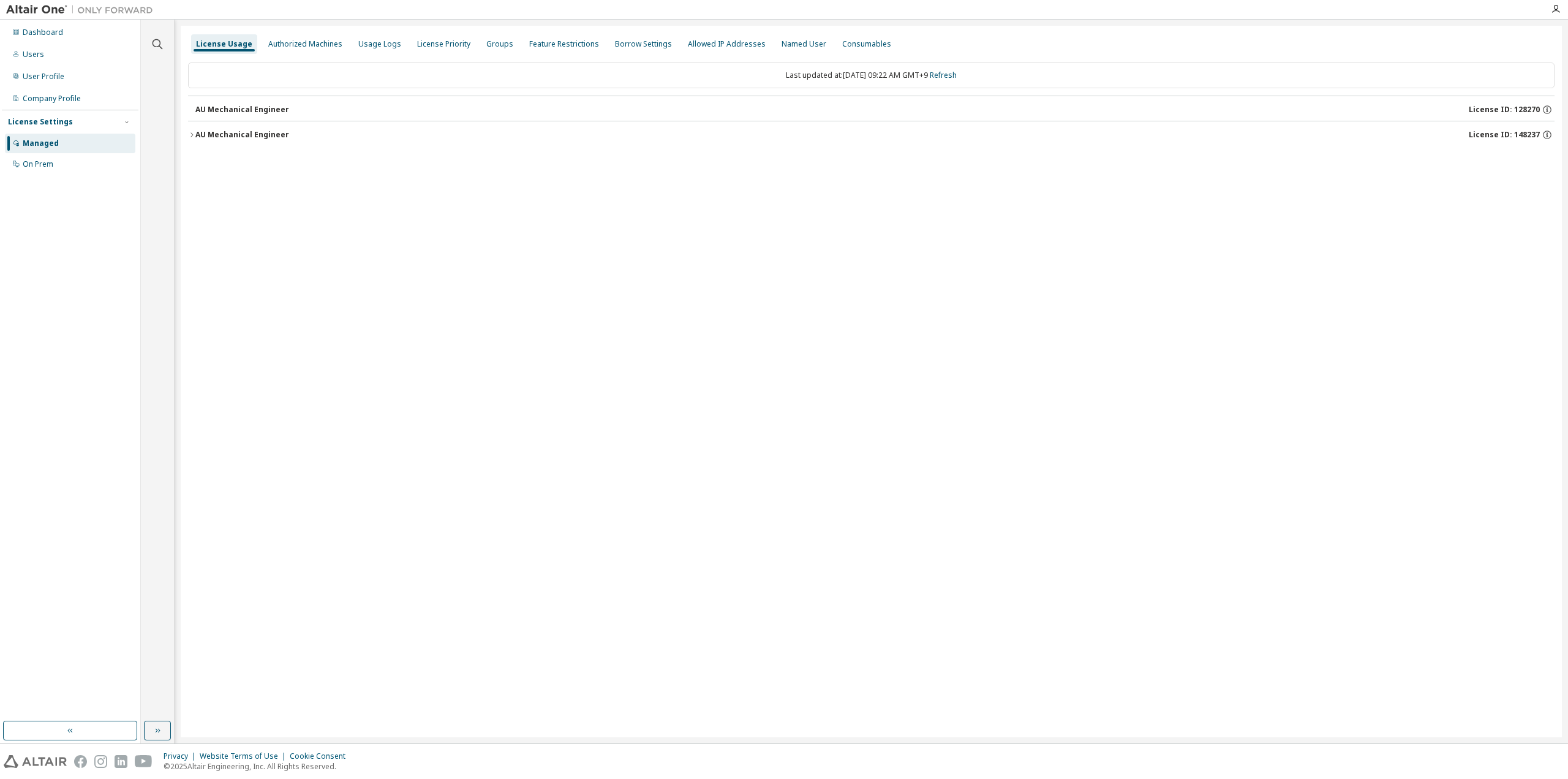
click at [237, 106] on div "AU Mechanical Engineer" at bounding box center [242, 109] width 94 height 10
click at [945, 72] on link "Refresh" at bounding box center [943, 75] width 27 height 11
click at [225, 108] on div "AU Mechanical Engineer" at bounding box center [242, 109] width 94 height 10
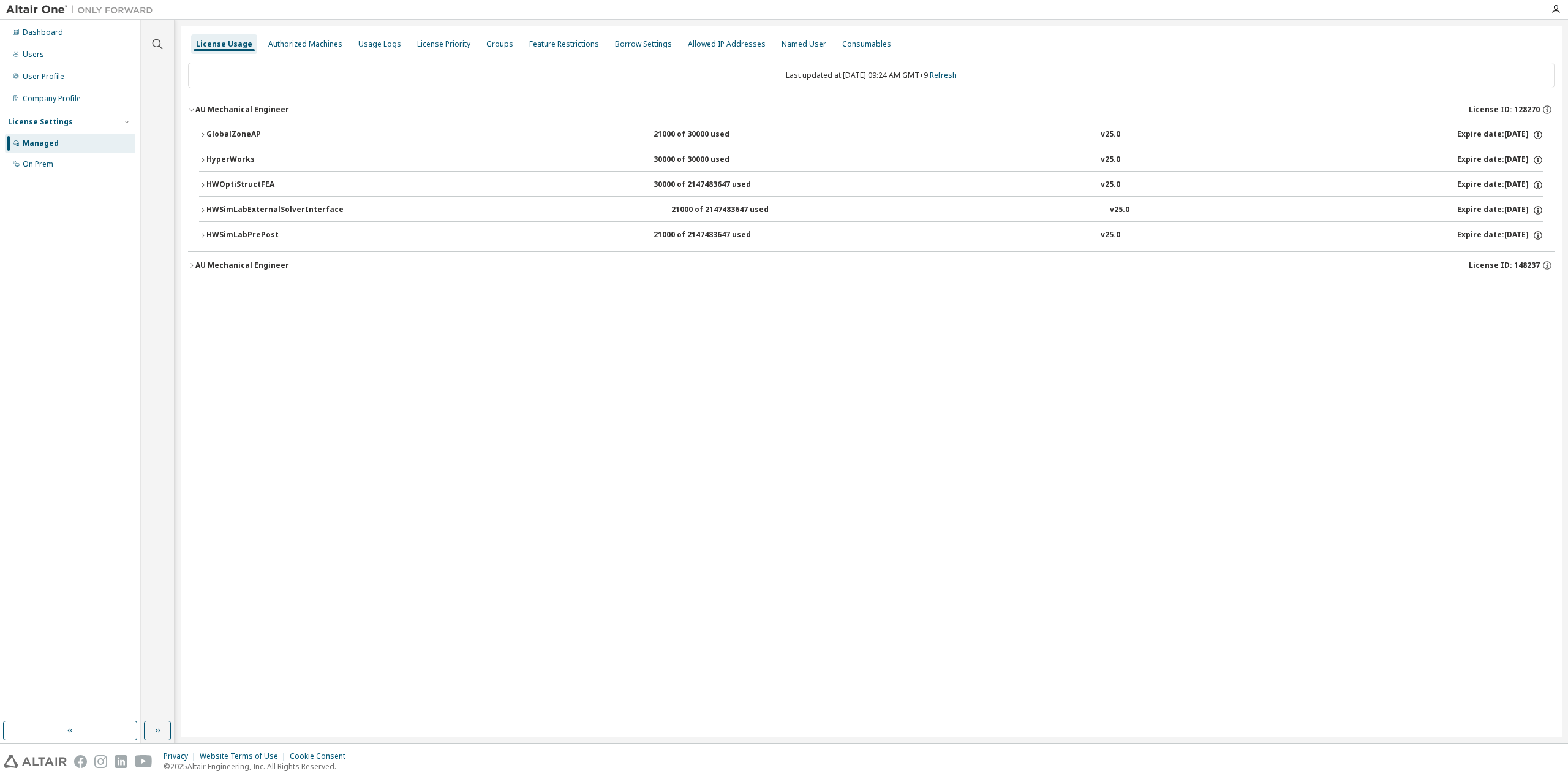
click at [230, 178] on button "HWOptiStructFEA 30000 of 2147483647 used v25.0 Expire date: 2025-11-18" at bounding box center [871, 185] width 1344 height 27
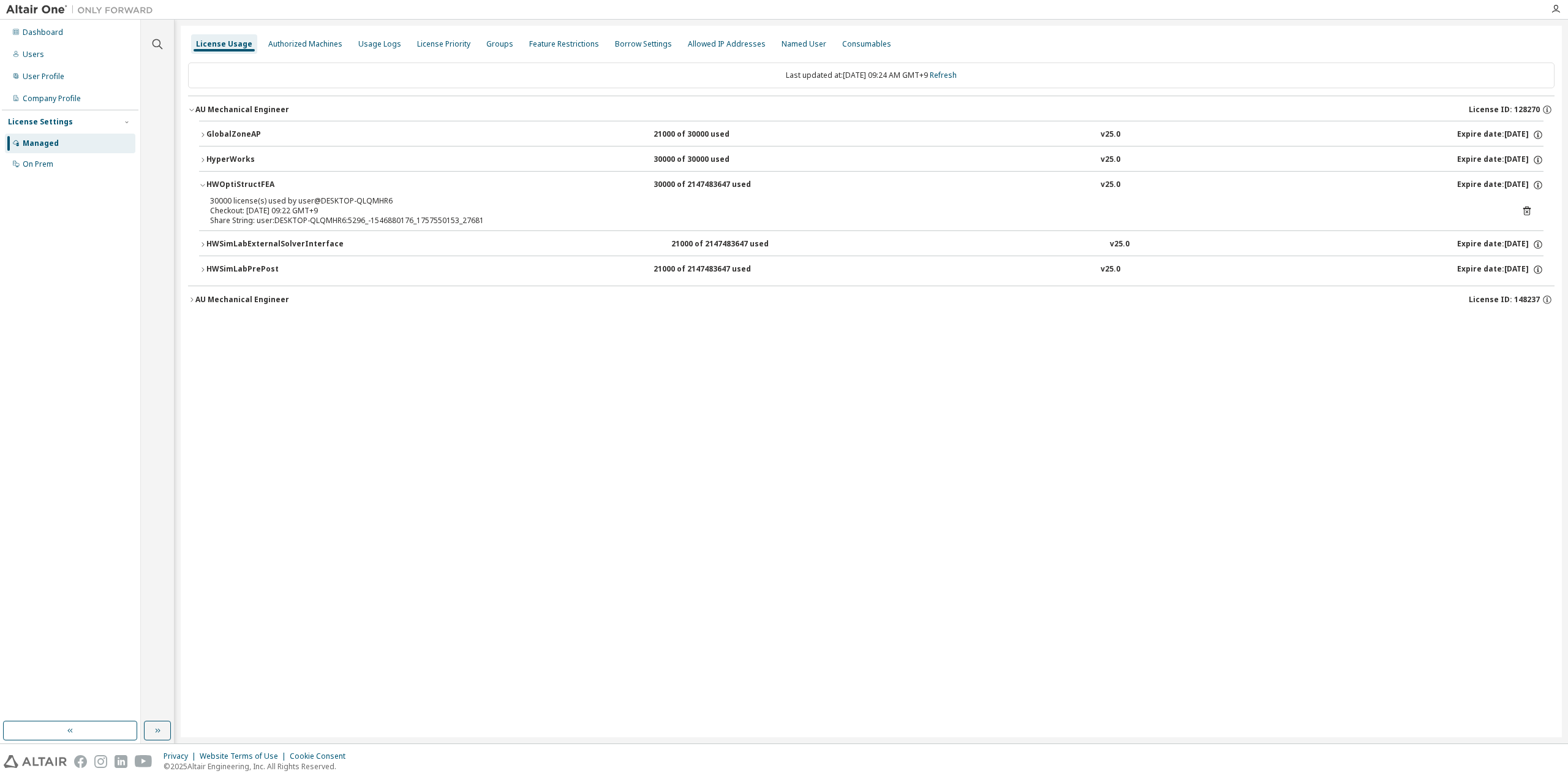
click at [224, 127] on button "GlobalZoneAP 21000 of 30000 used v25.0 Expire date: 2025-11-18" at bounding box center [871, 135] width 1344 height 27
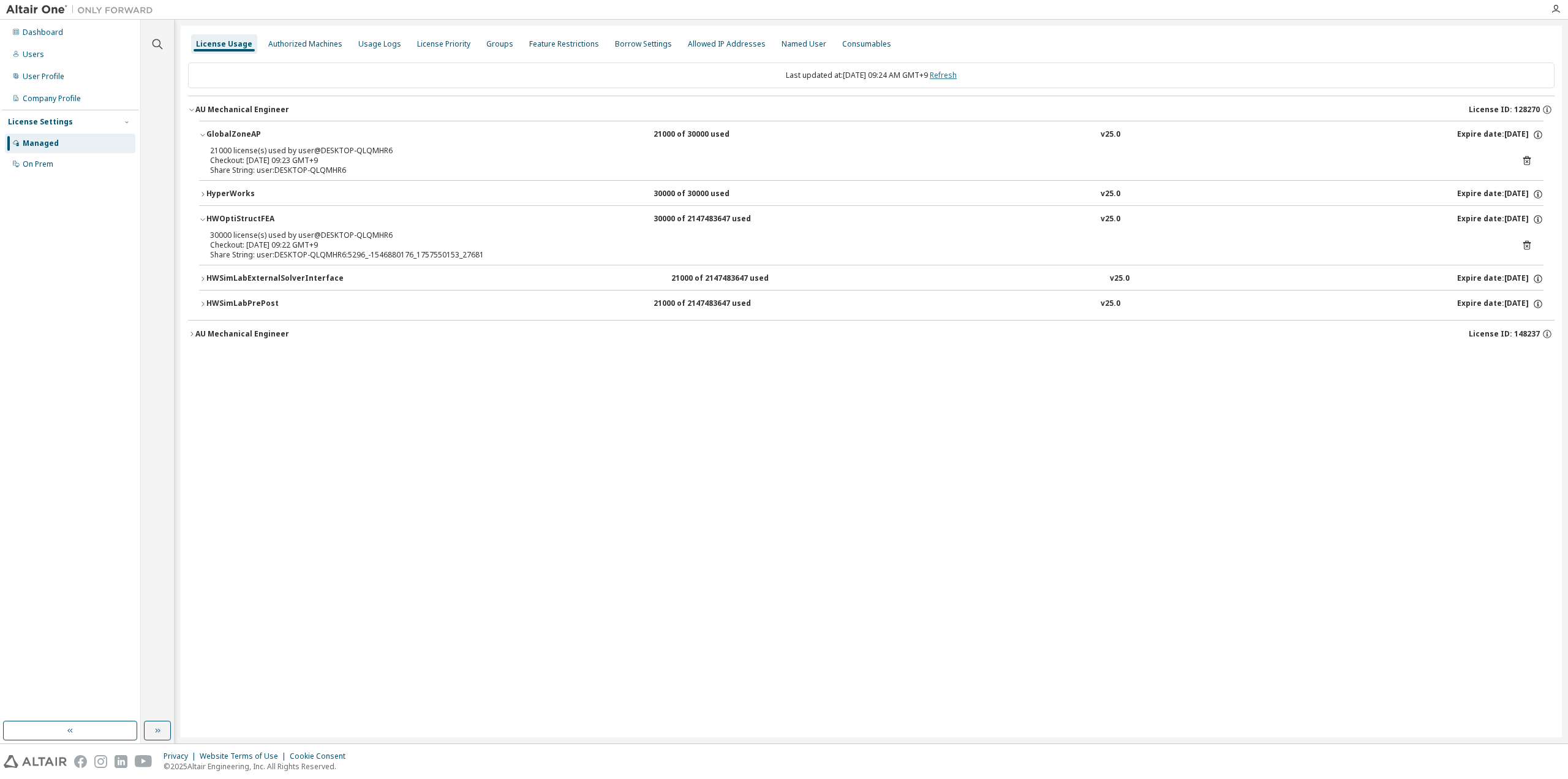
click at [952, 76] on link "Refresh" at bounding box center [943, 75] width 27 height 11
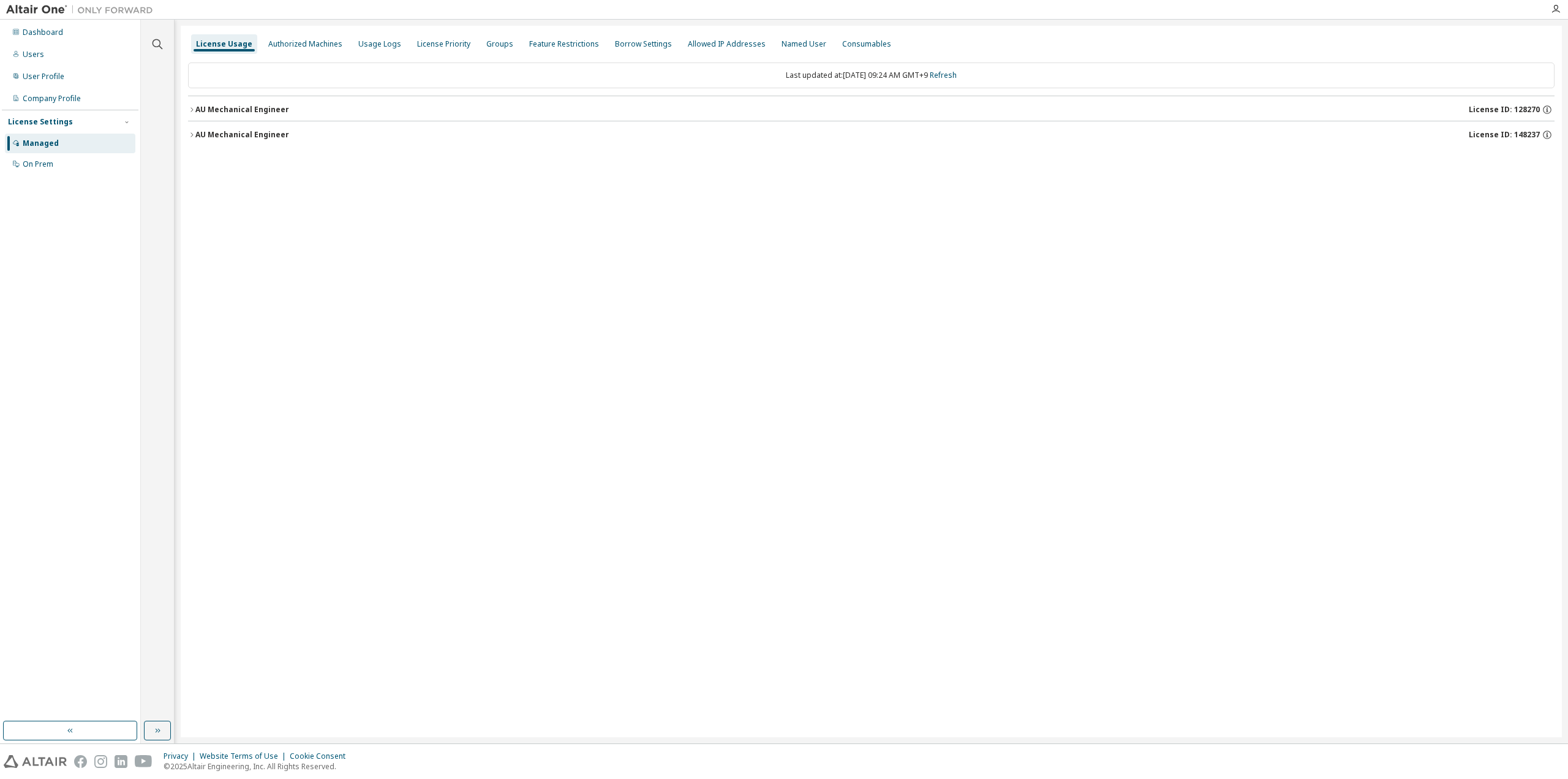
click at [246, 105] on div "AU Mechanical Engineer" at bounding box center [242, 109] width 94 height 10
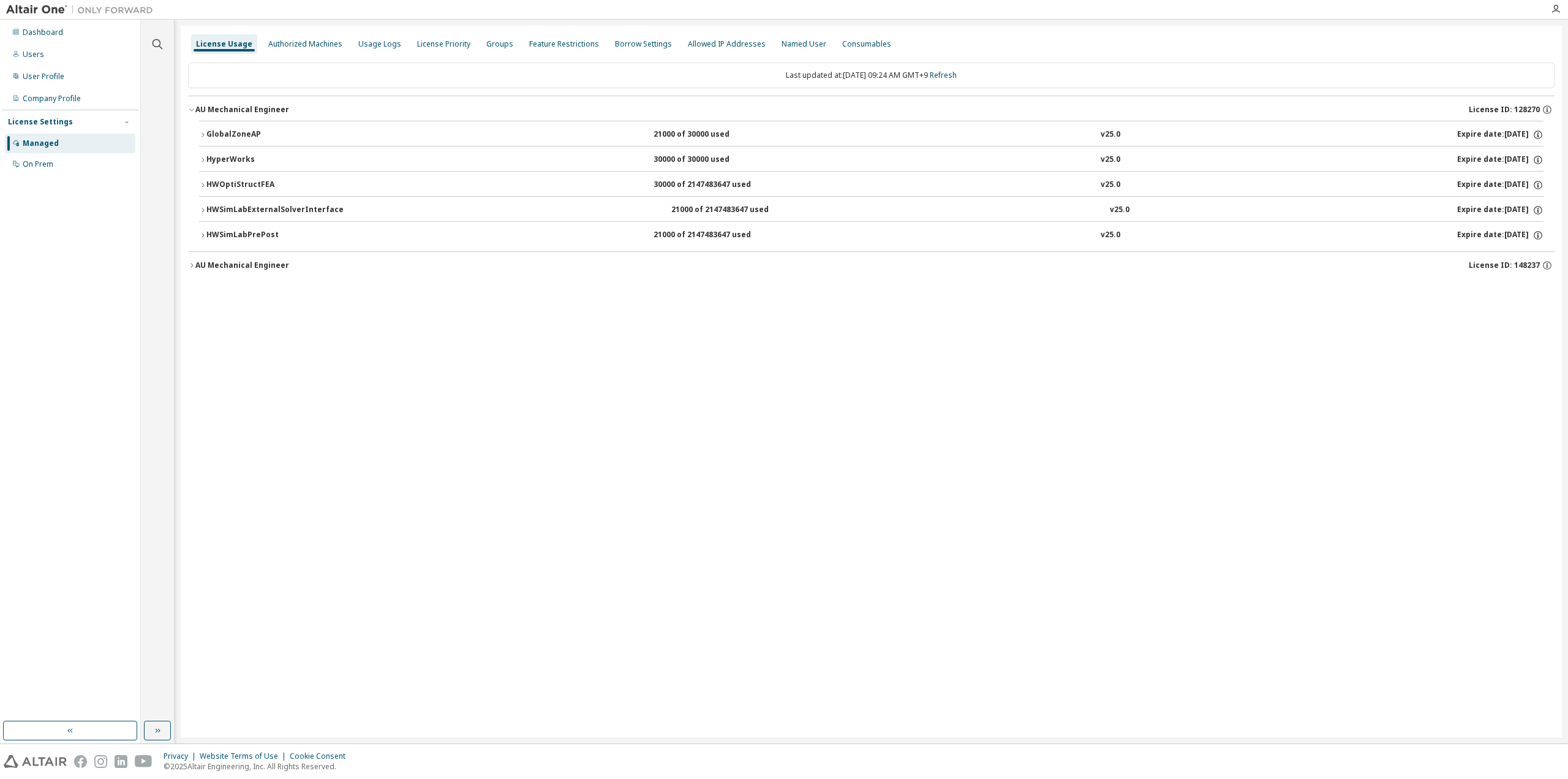
click at [234, 184] on div "HWOptiStructFEA" at bounding box center [261, 186] width 110 height 11
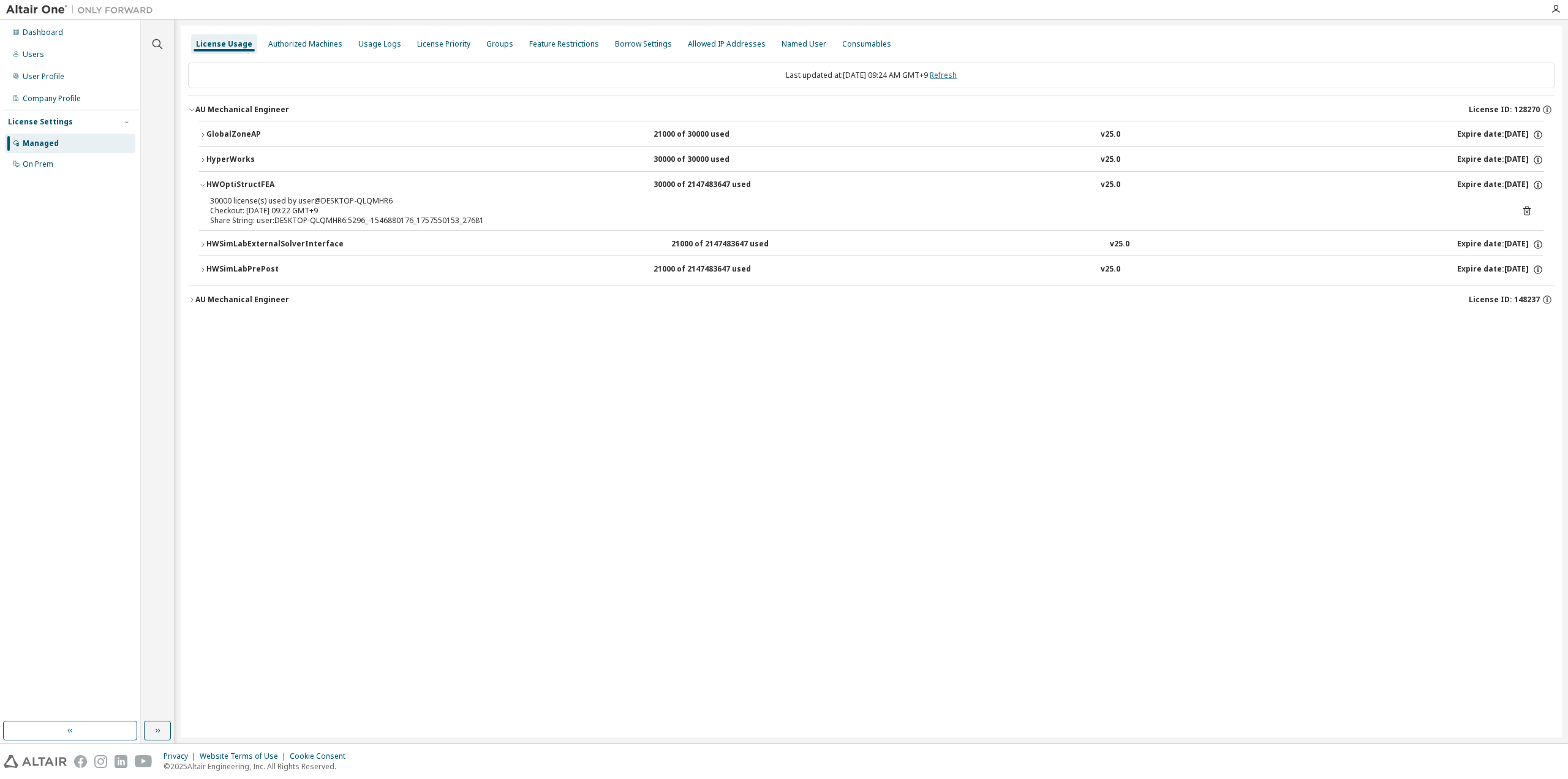
click at [957, 72] on link "Refresh" at bounding box center [943, 75] width 27 height 11
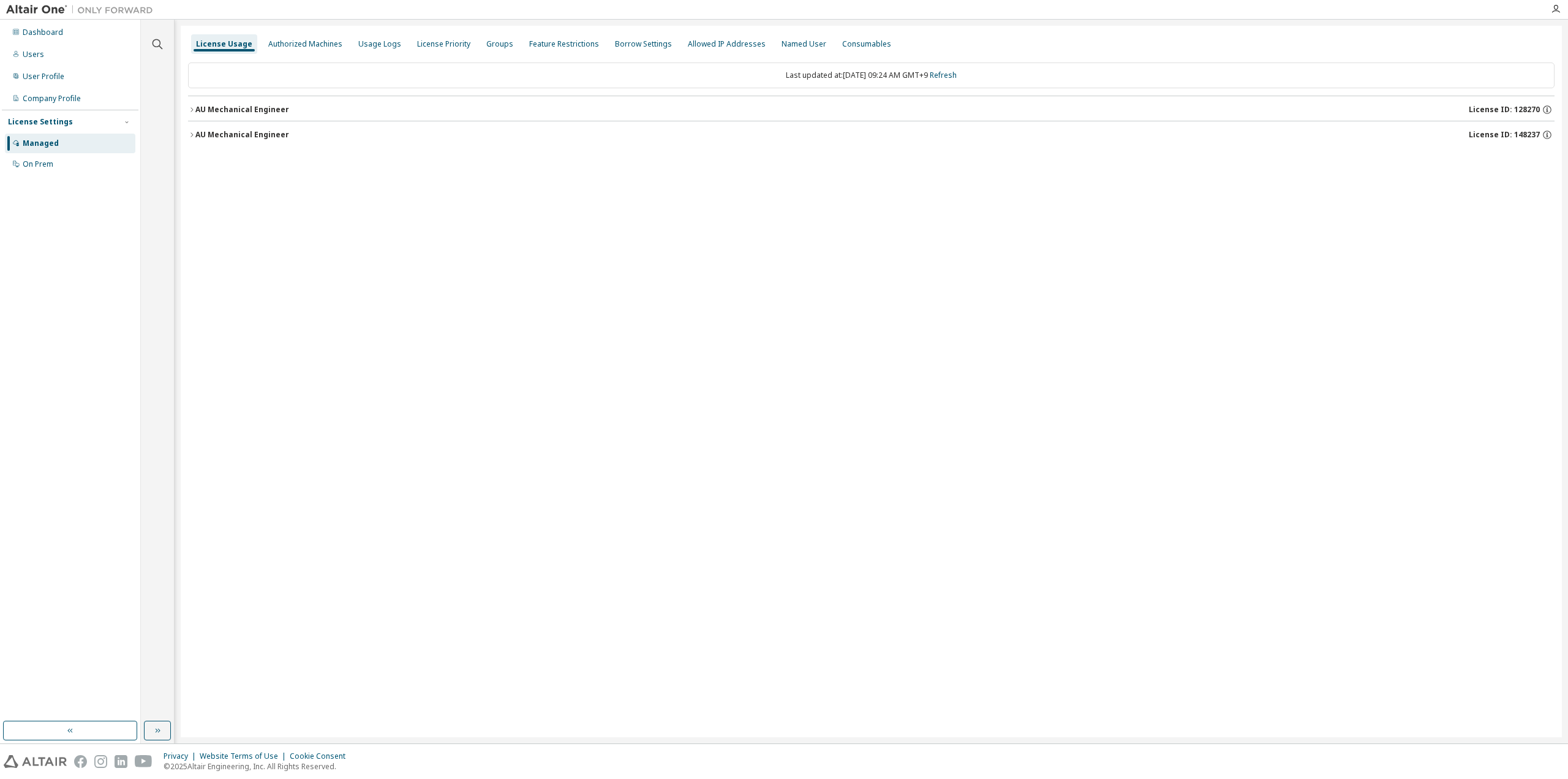
click at [264, 109] on div "AU Mechanical Engineer" at bounding box center [242, 109] width 94 height 10
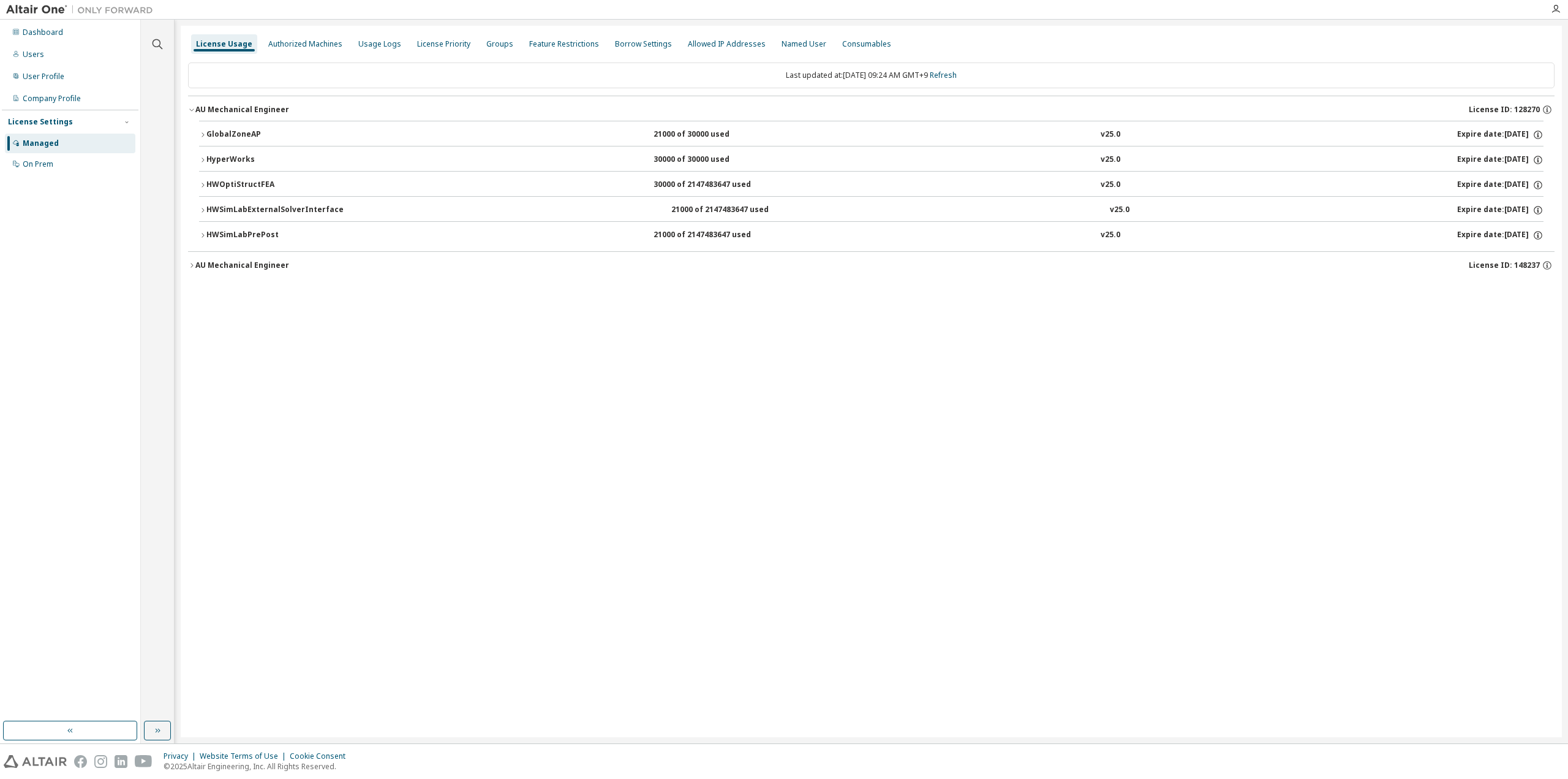
click at [246, 182] on div "HWOptiStructFEA" at bounding box center [261, 186] width 110 height 11
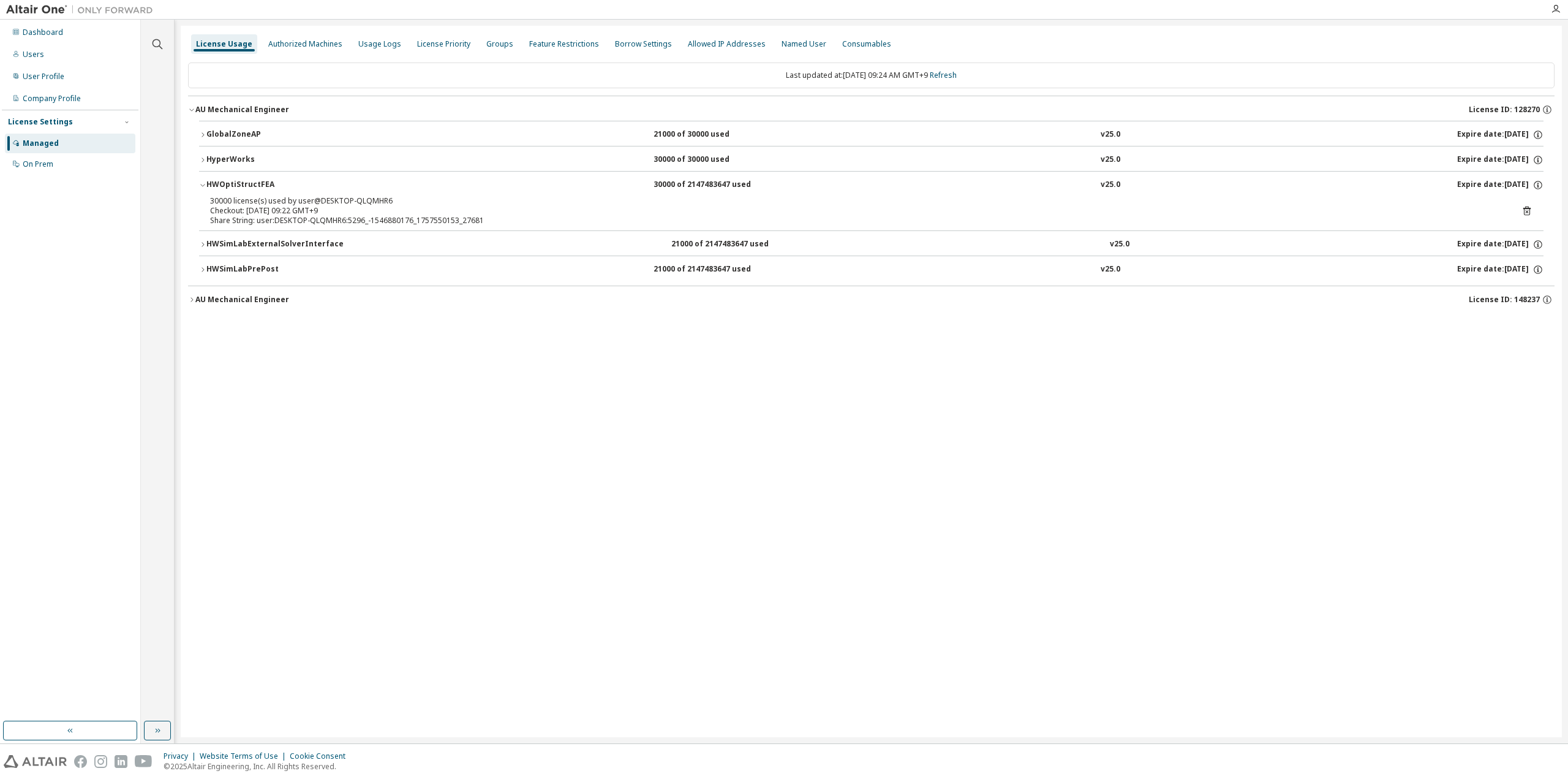
click at [1526, 208] on icon at bounding box center [1527, 211] width 7 height 9
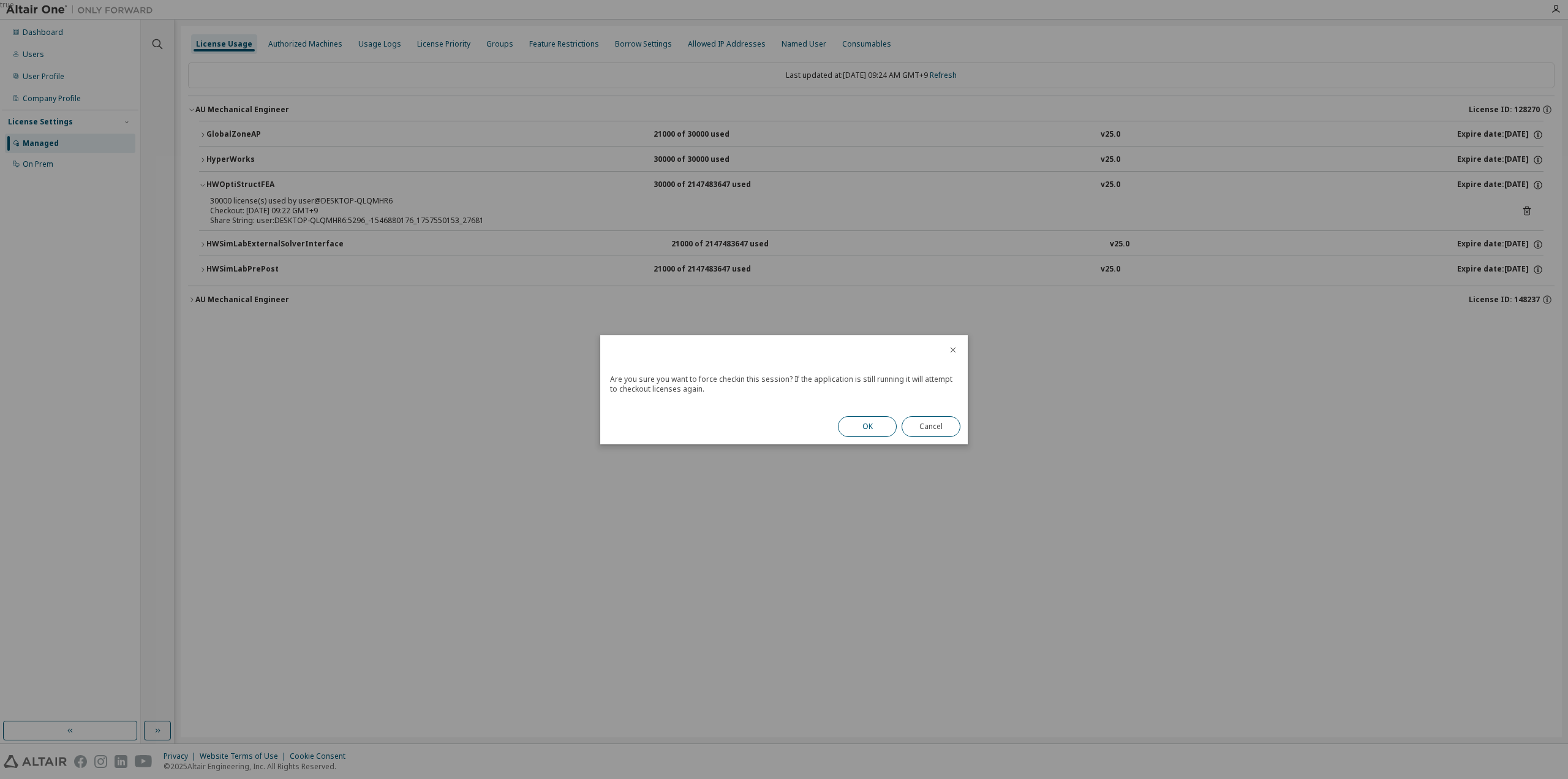
click at [861, 430] on button "OK" at bounding box center [867, 426] width 59 height 21
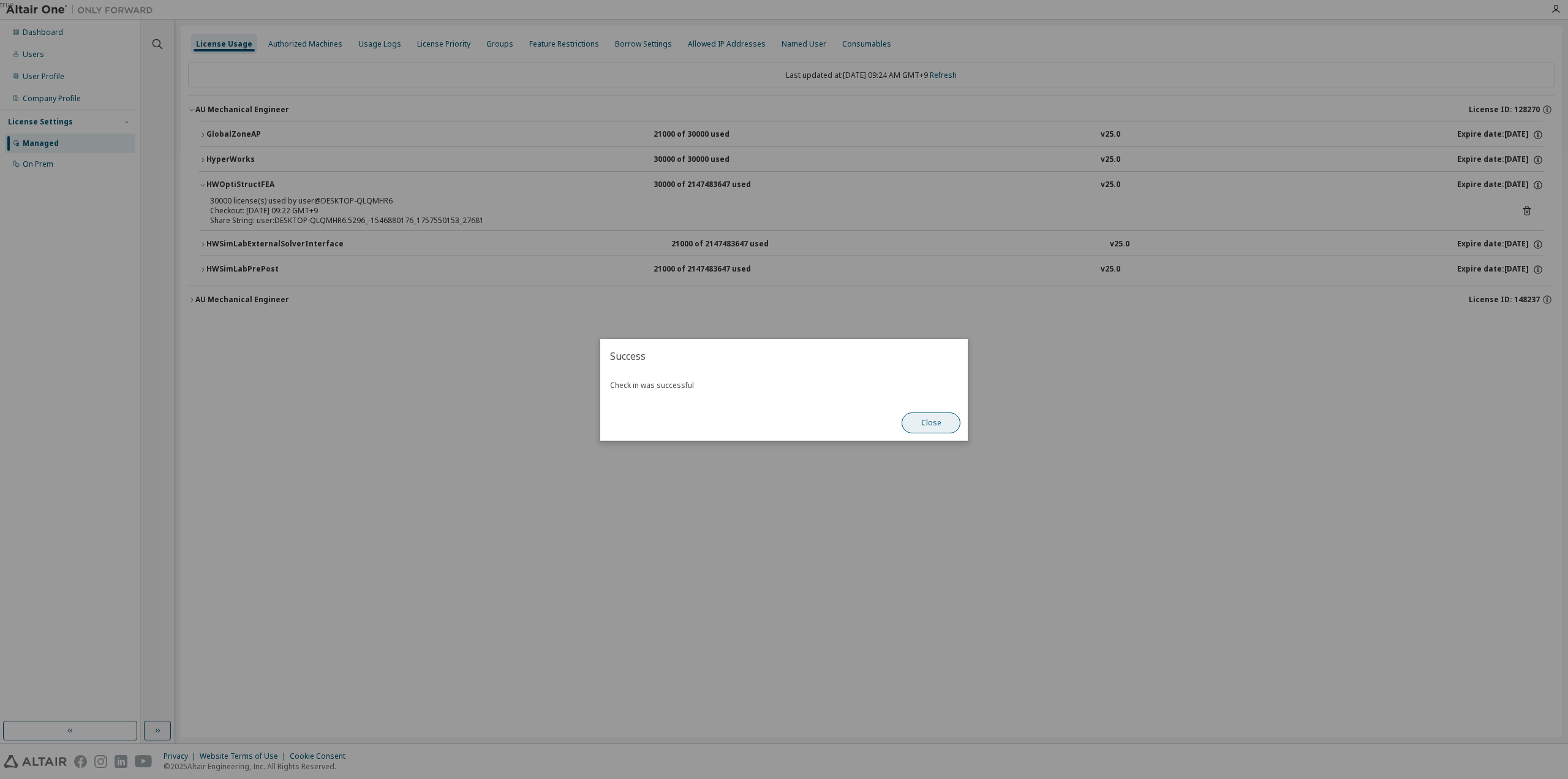
click at [930, 426] on button "Close" at bounding box center [931, 422] width 59 height 21
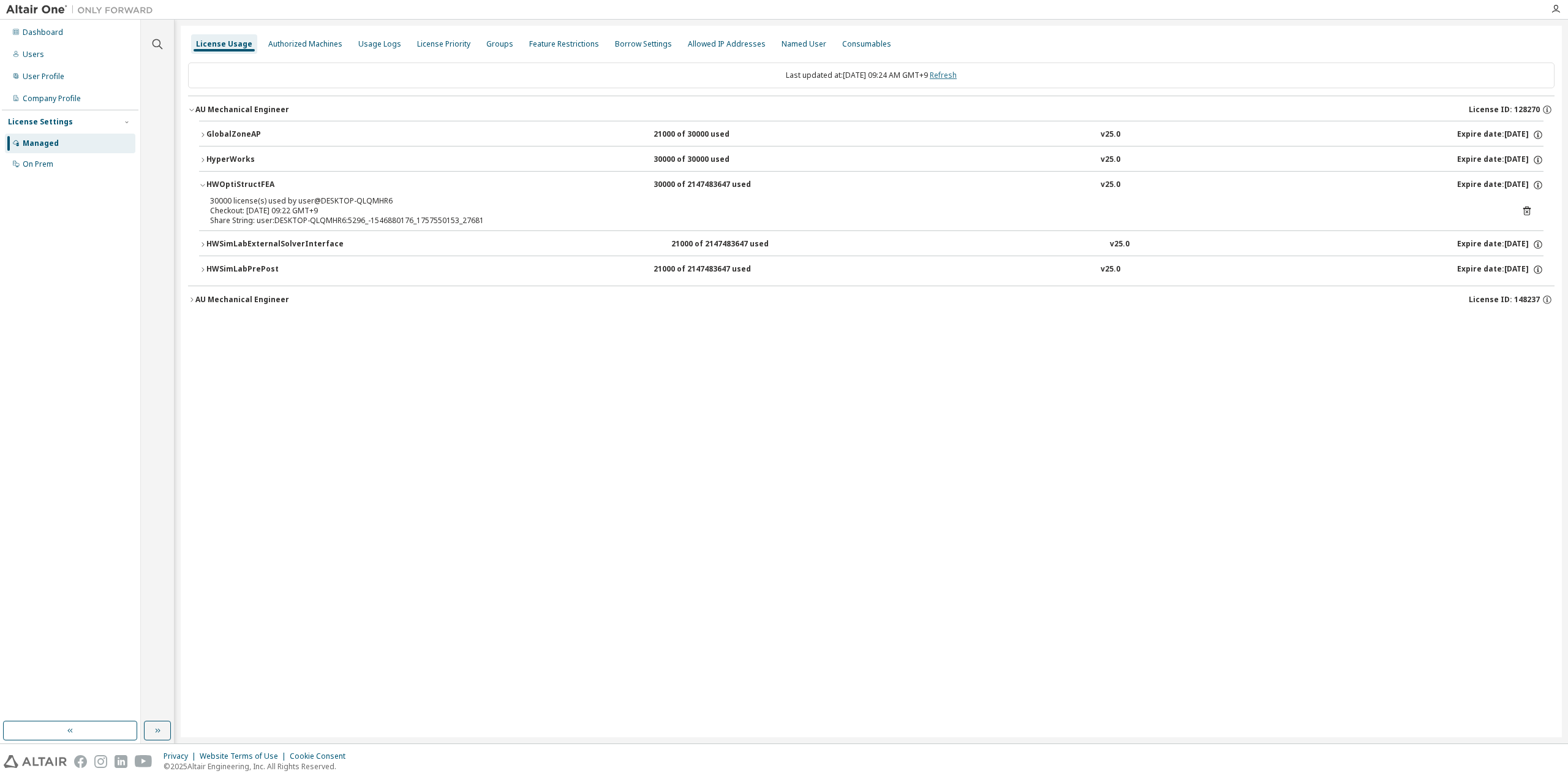
click at [957, 77] on link "Refresh" at bounding box center [943, 75] width 27 height 11
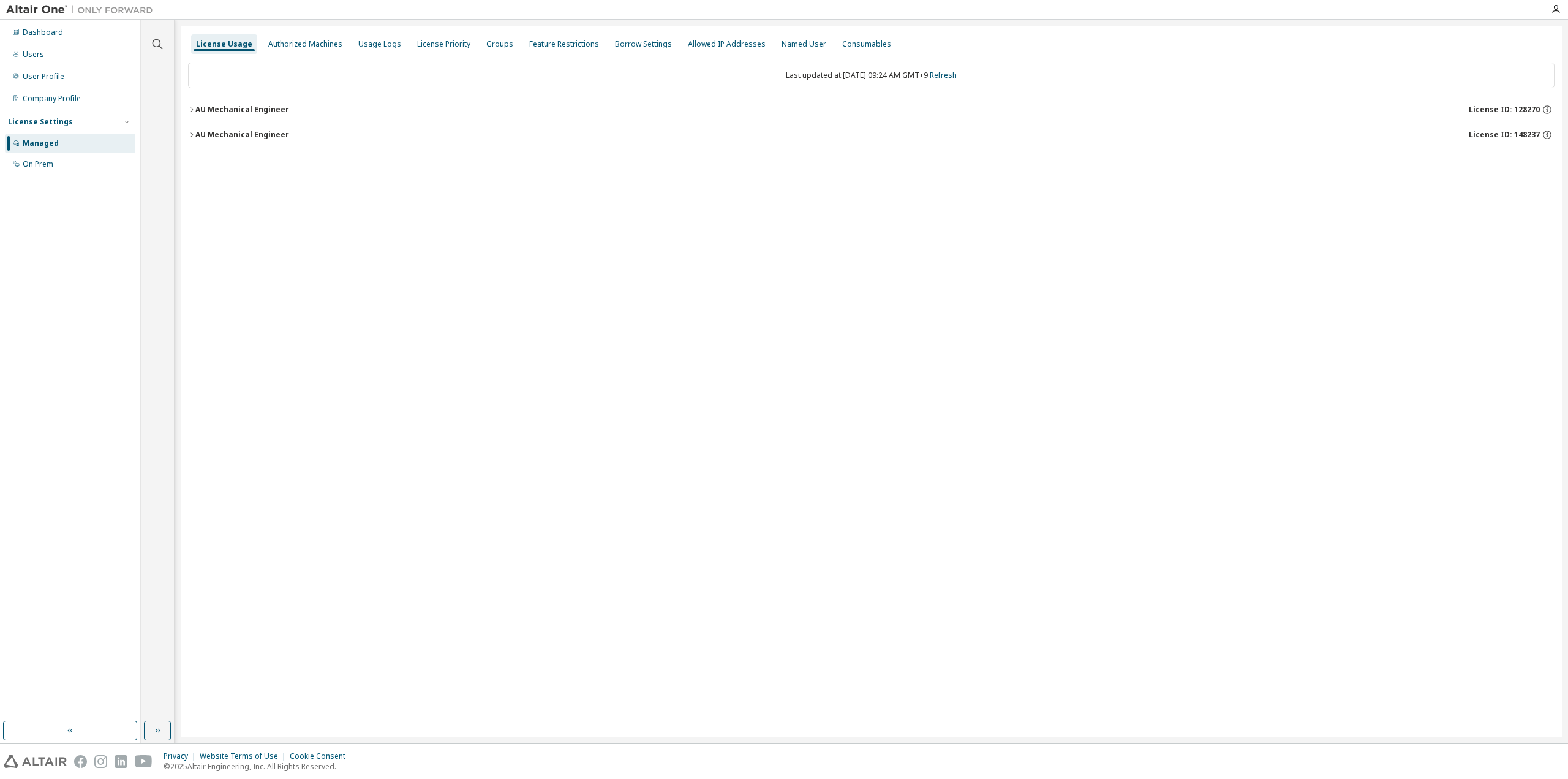
click at [256, 112] on div "AU Mechanical Engineer" at bounding box center [242, 109] width 94 height 10
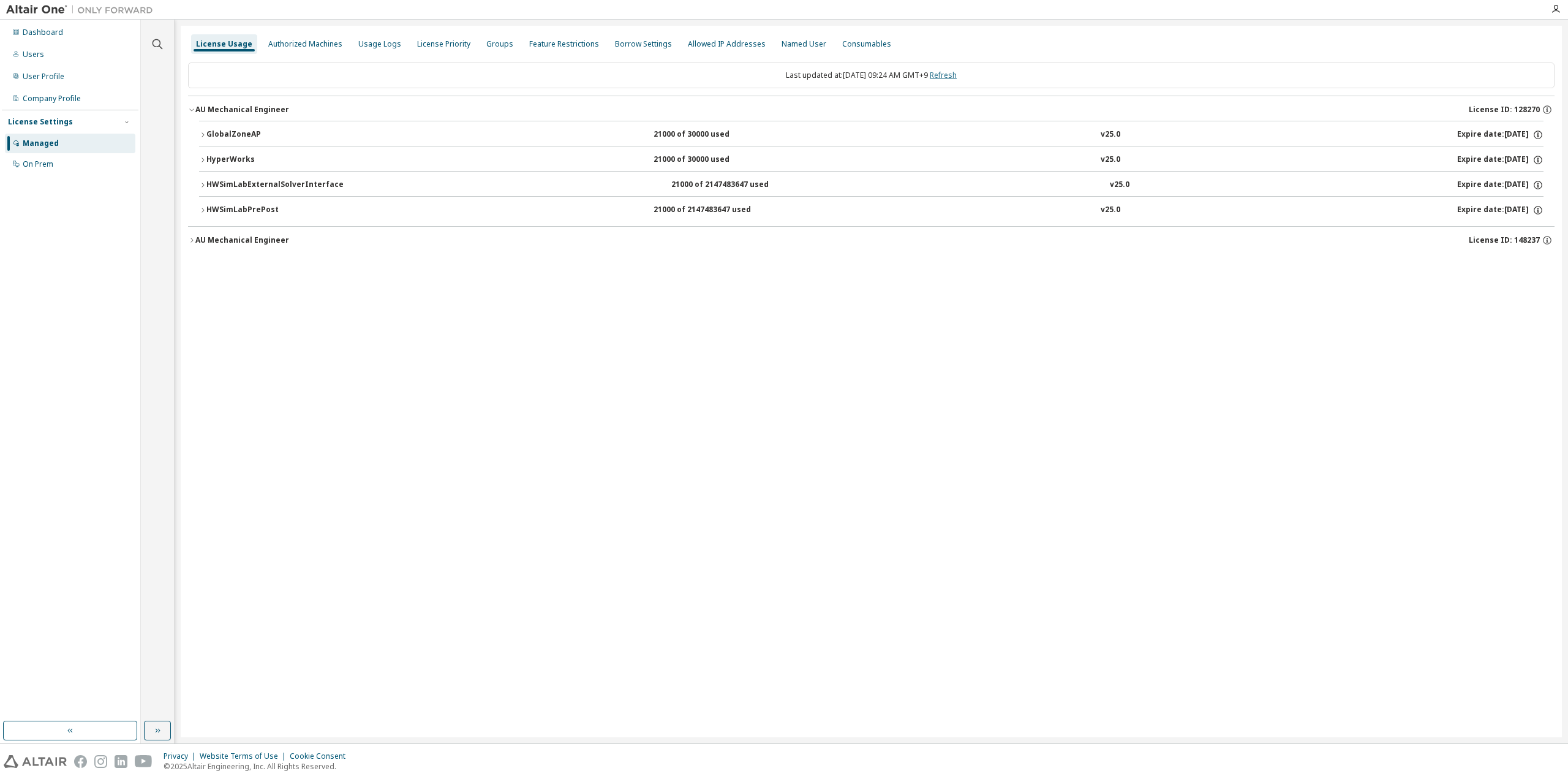
click at [957, 76] on link "Refresh" at bounding box center [943, 75] width 27 height 11
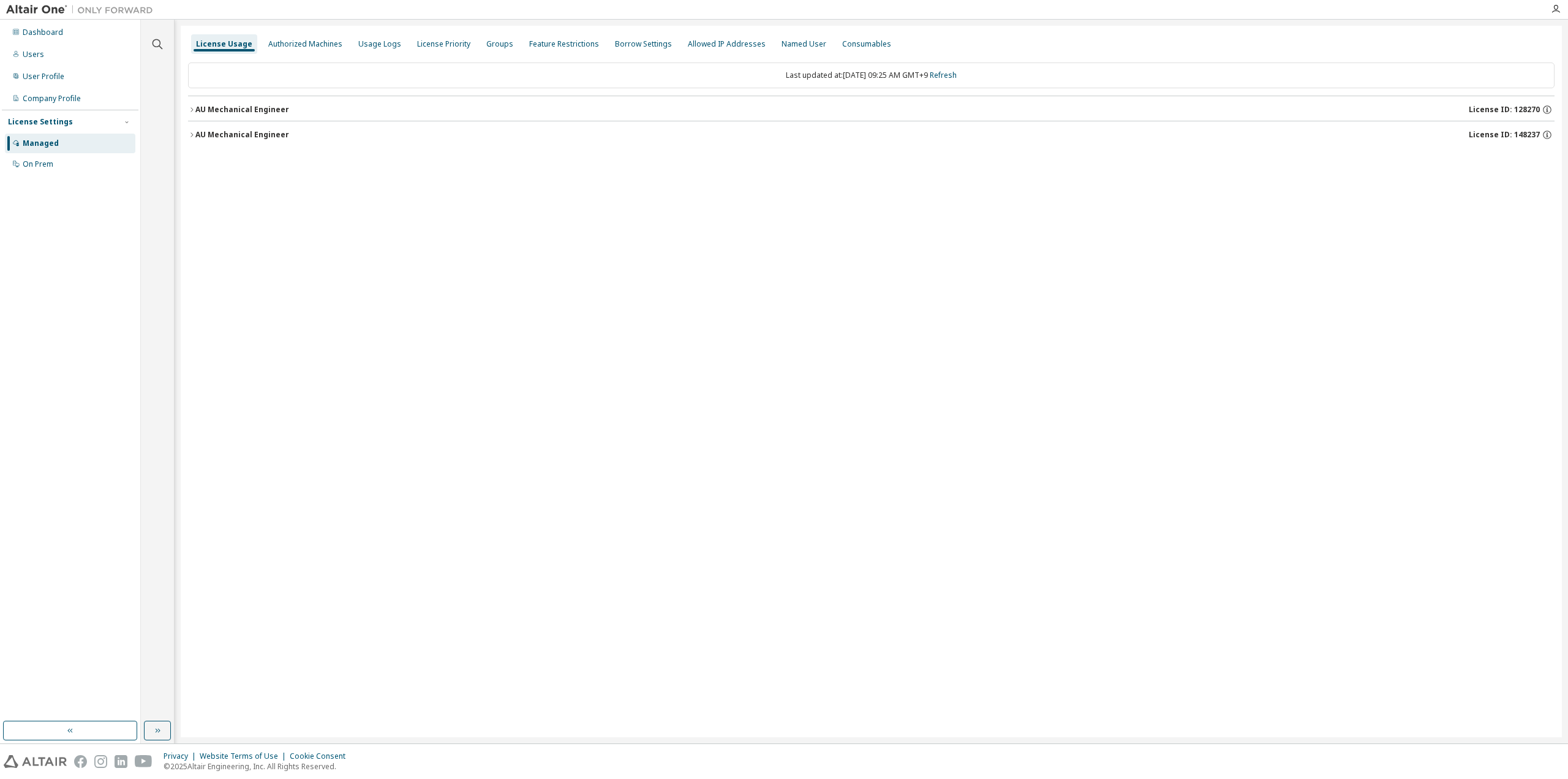
click at [220, 113] on div "AU Mechanical Engineer" at bounding box center [242, 109] width 94 height 10
